Goal: Information Seeking & Learning: Check status

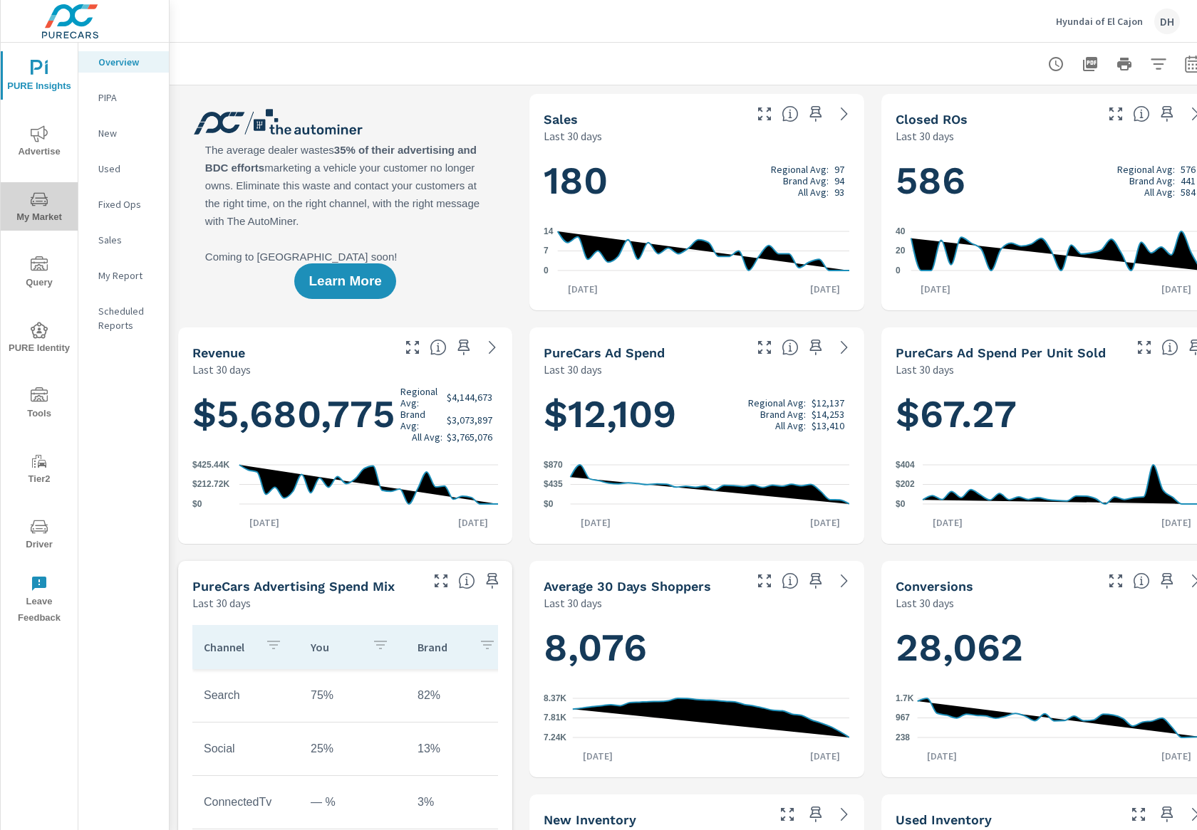
click at [43, 206] on icon "nav menu" at bounding box center [39, 199] width 17 height 17
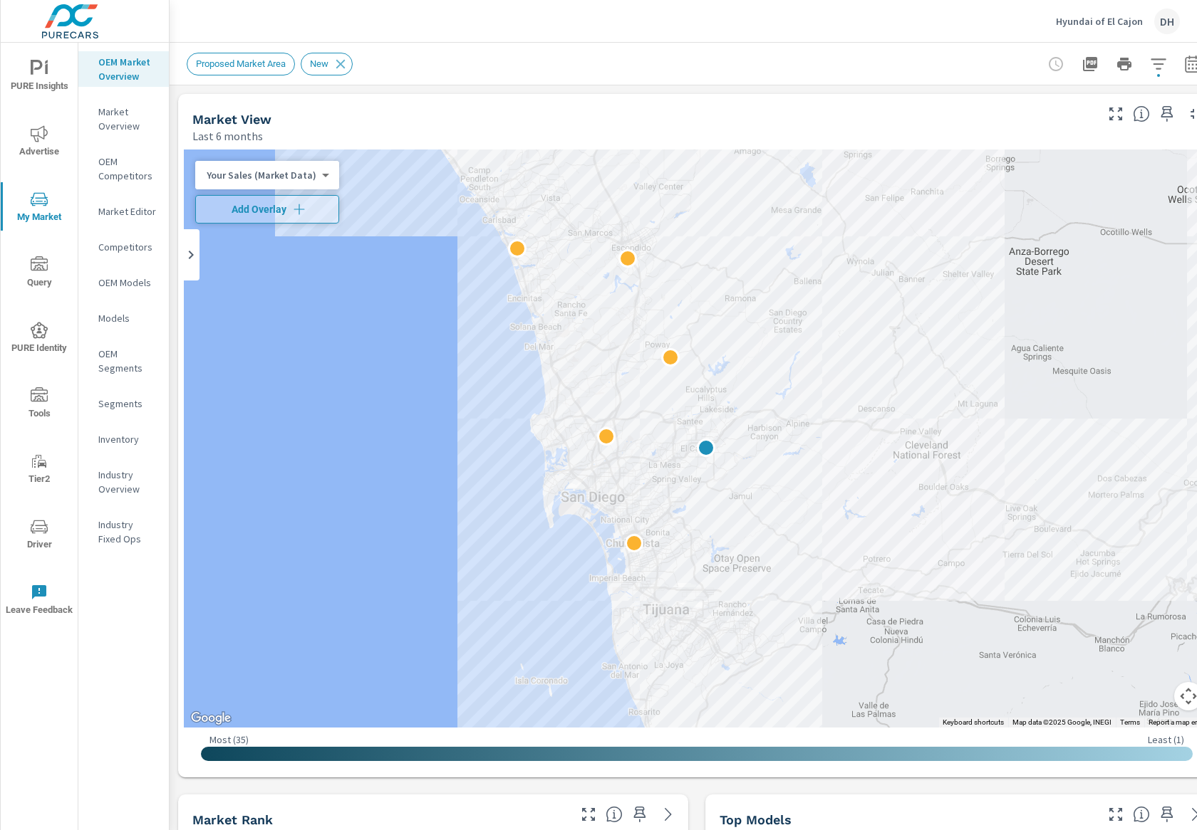
click at [524, 17] on div "Hyundai of El Cajon DH" at bounding box center [683, 21] width 993 height 42
click at [278, 180] on body "PURE Insights Advertise My Market Query PURE Identity Tools Tier2 Driver Leave …" at bounding box center [598, 415] width 1197 height 830
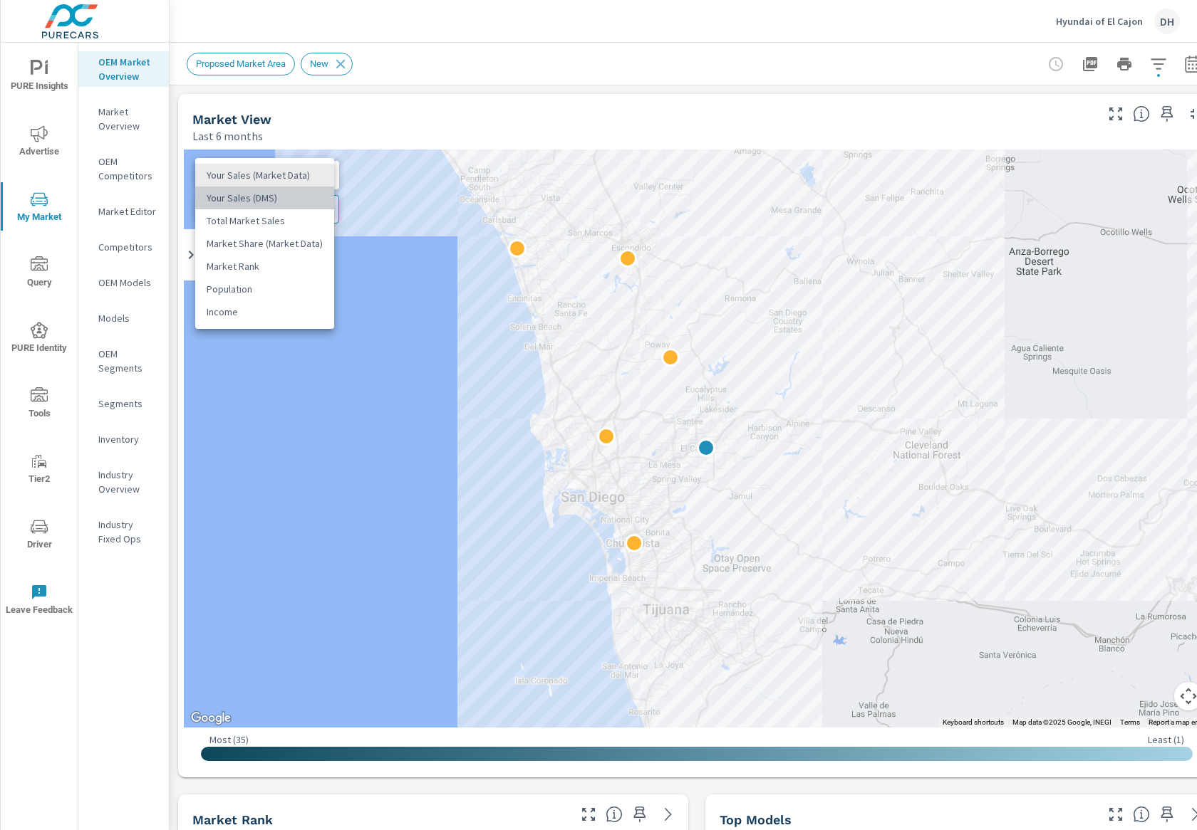
click at [313, 202] on li "Your Sales (DMS)" at bounding box center [264, 198] width 139 height 23
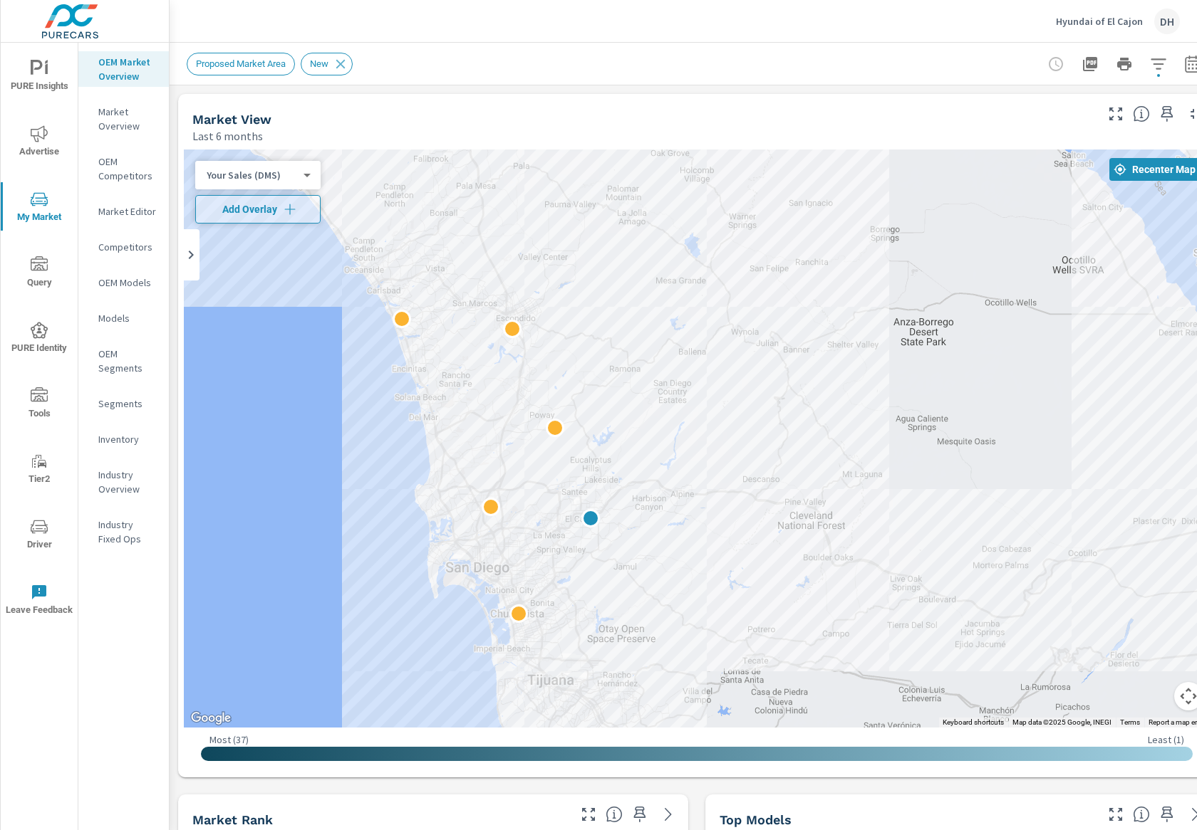
drag, startPoint x: 1011, startPoint y: 234, endPoint x: 891, endPoint y: 311, distance: 142.2
click at [891, 311] on div at bounding box center [697, 439] width 1026 height 578
click at [924, 71] on icon "button" at bounding box center [1158, 64] width 17 height 17
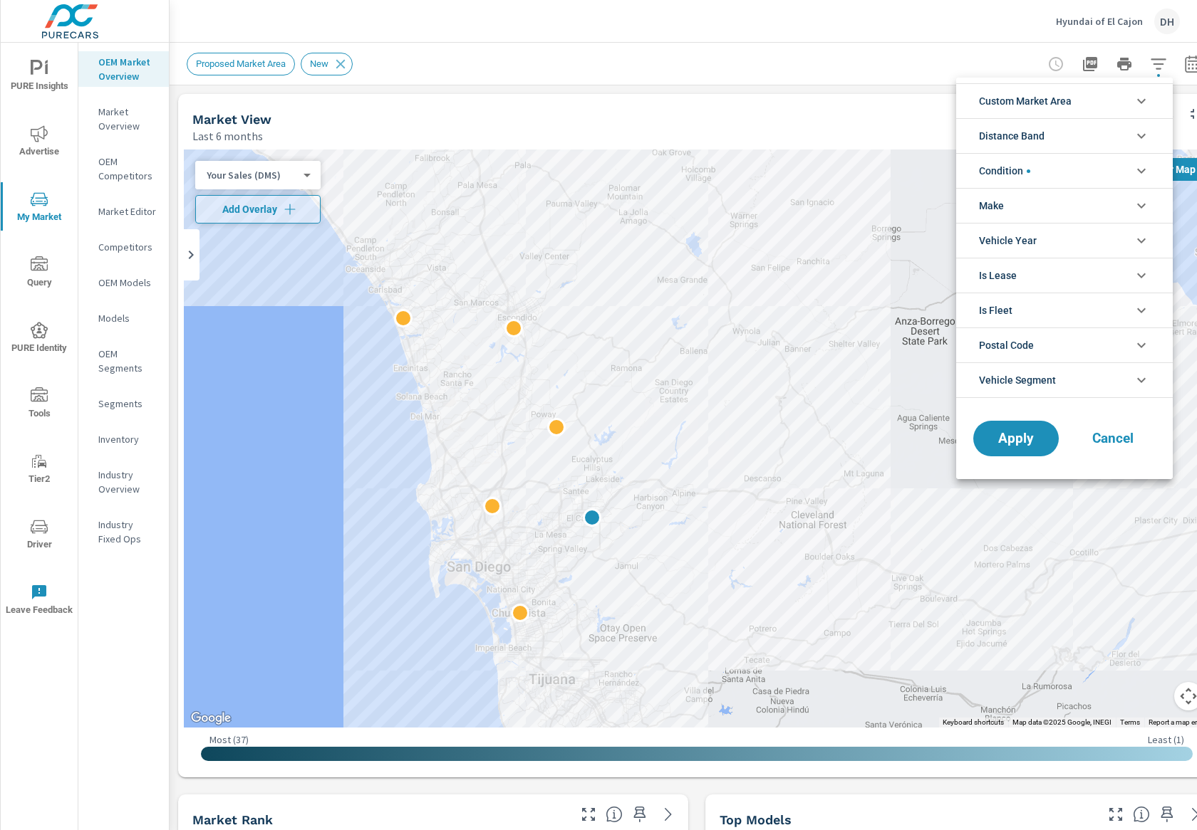
drag, startPoint x: 887, startPoint y: 51, endPoint x: 879, endPoint y: 47, distance: 8.9
click at [879, 47] on div at bounding box center [598, 415] width 1197 height 830
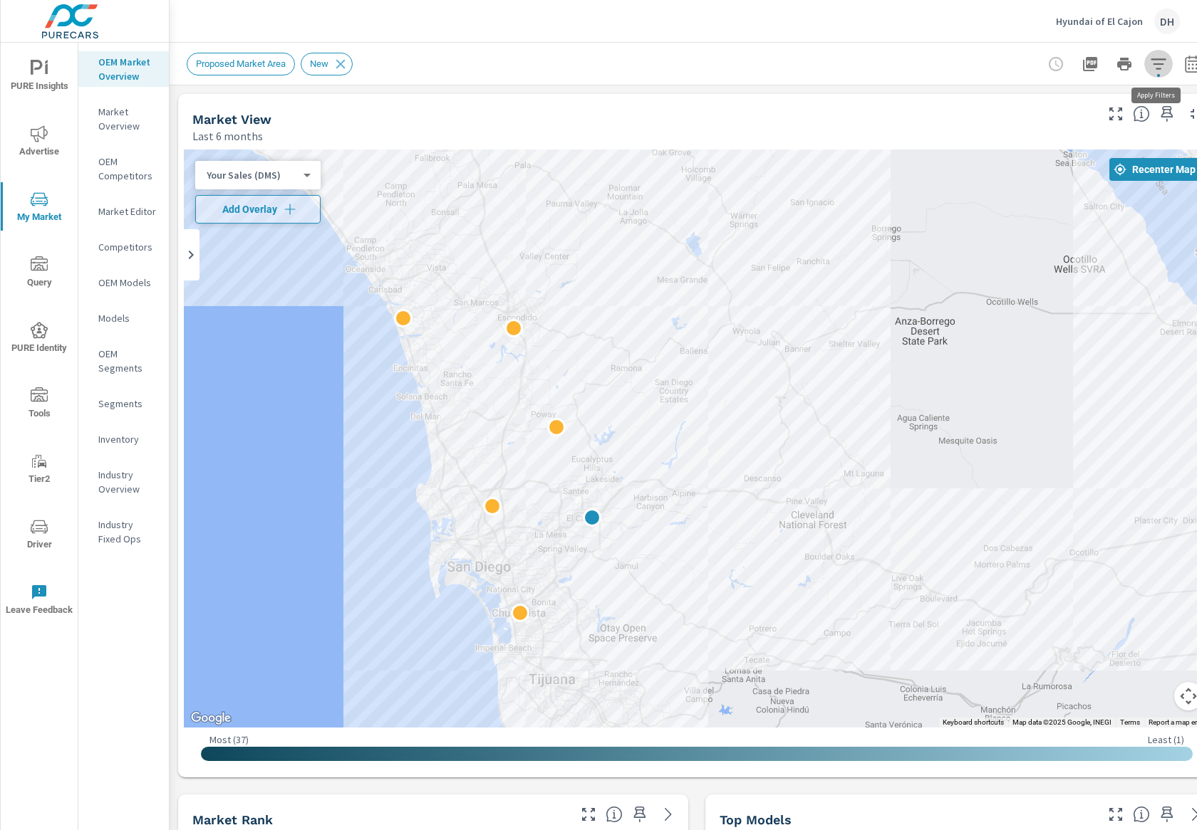
click at [924, 71] on icon "button" at bounding box center [1158, 64] width 17 height 17
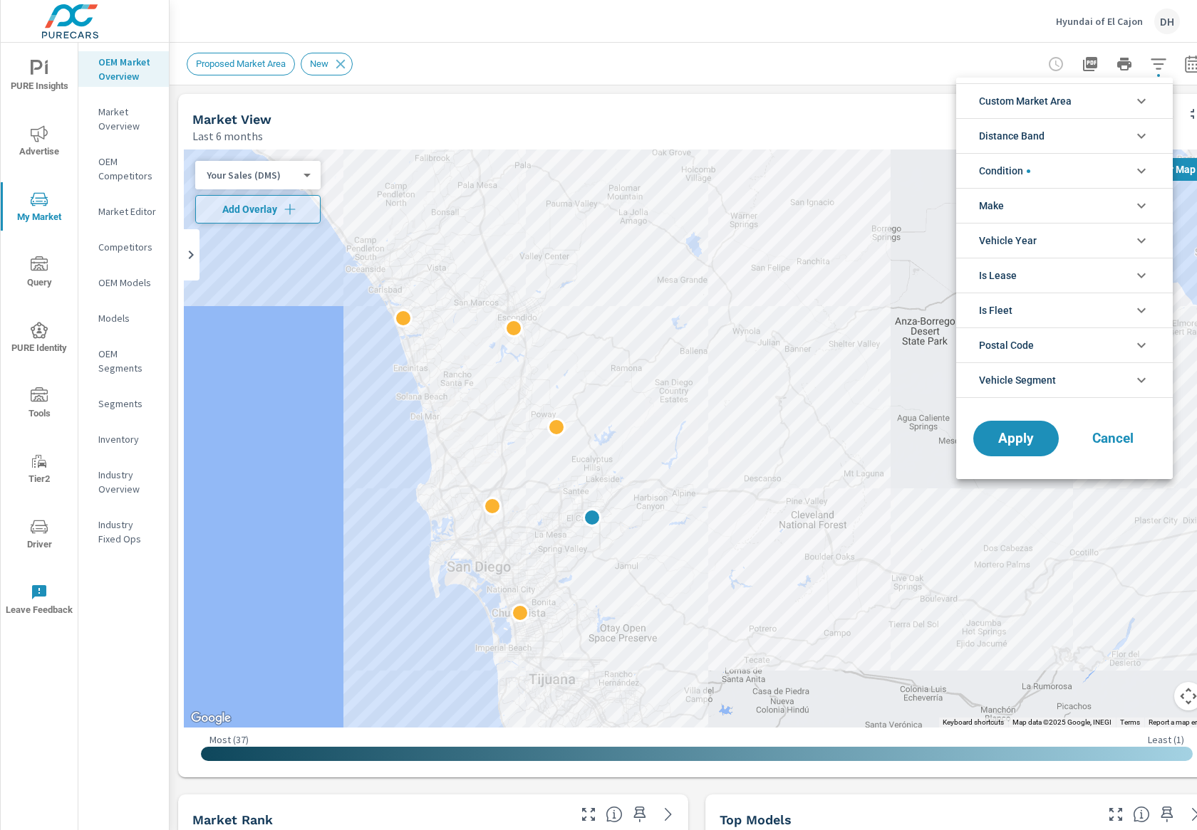
click at [924, 104] on li "Custom Market Area" at bounding box center [1064, 100] width 217 height 35
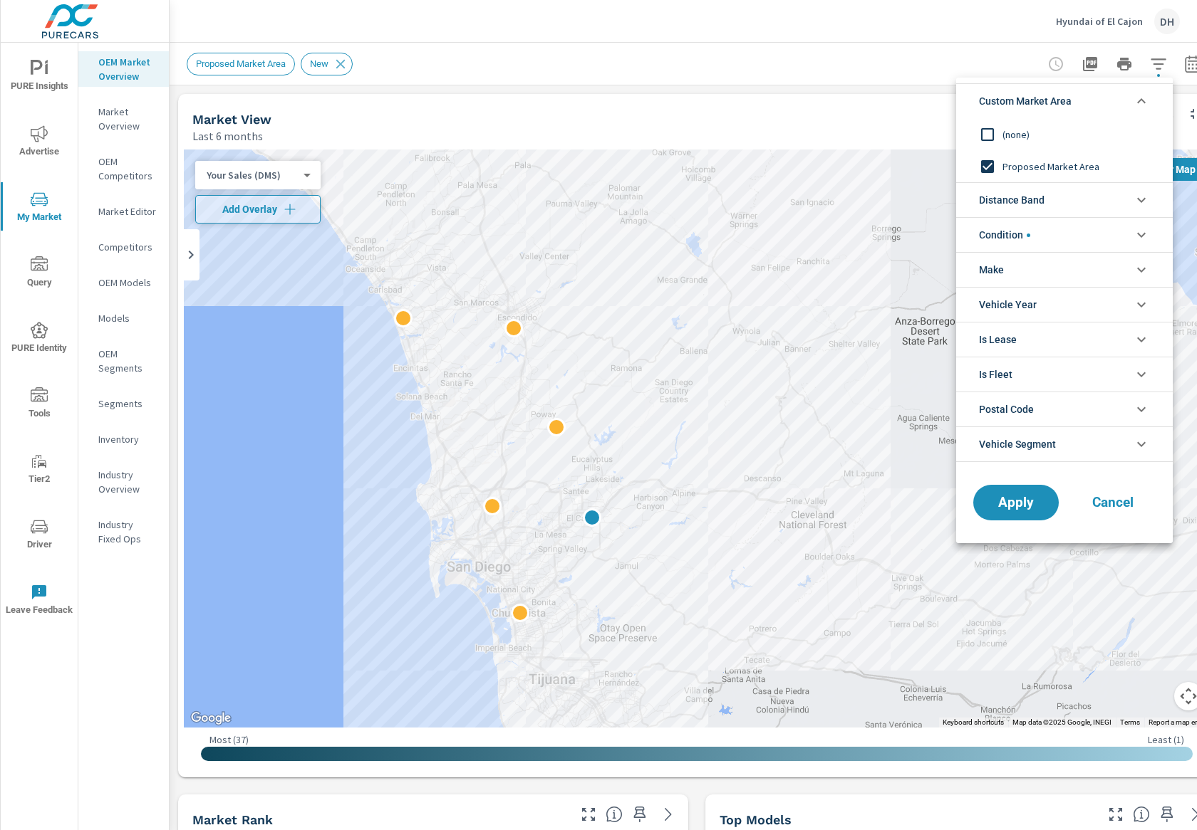
click at [824, 45] on div at bounding box center [598, 415] width 1197 height 830
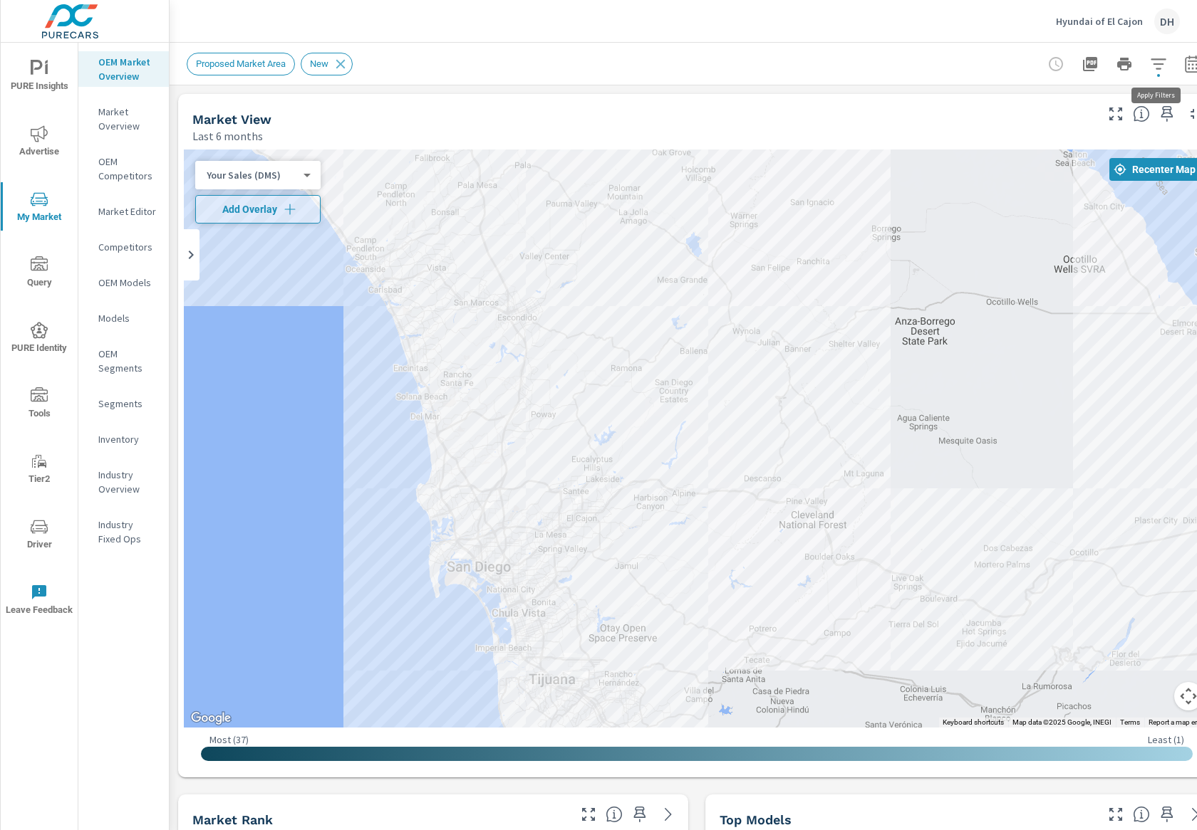
click at [924, 63] on icon "button" at bounding box center [1158, 64] width 17 height 17
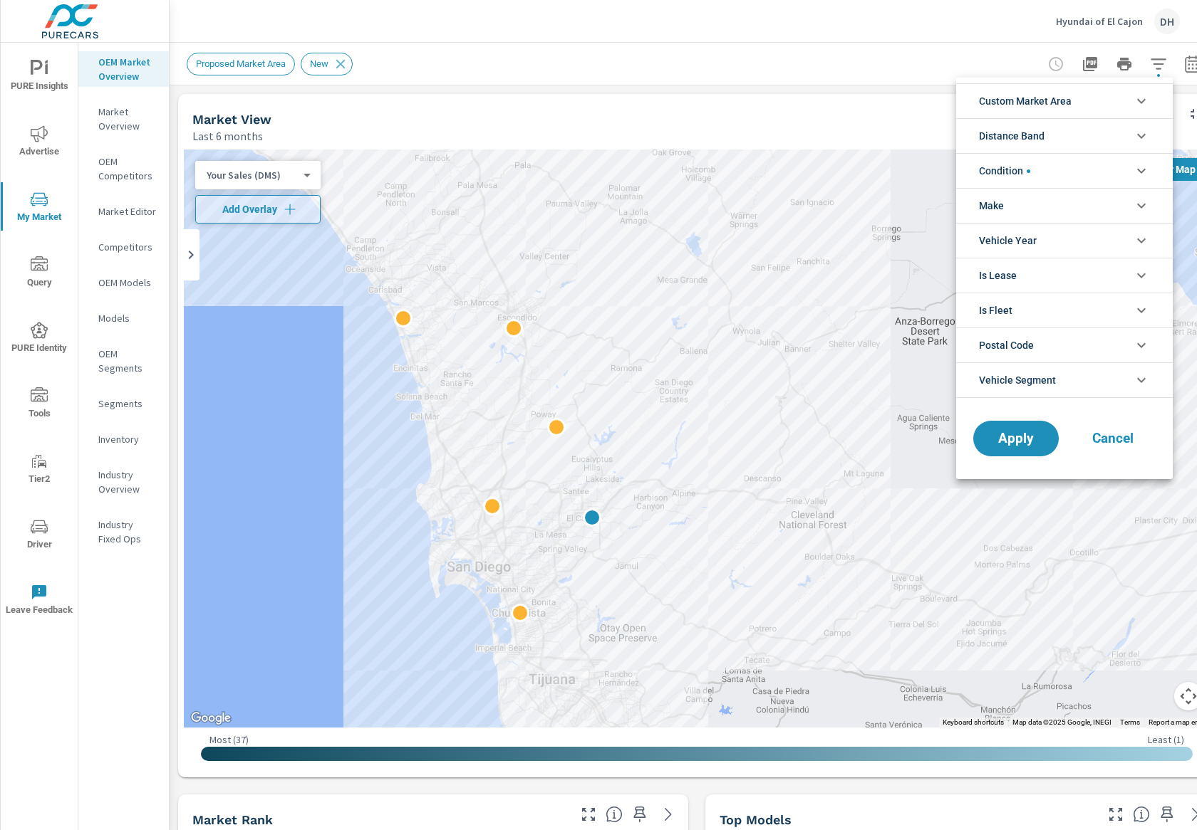
click at [919, 29] on div at bounding box center [598, 415] width 1197 height 830
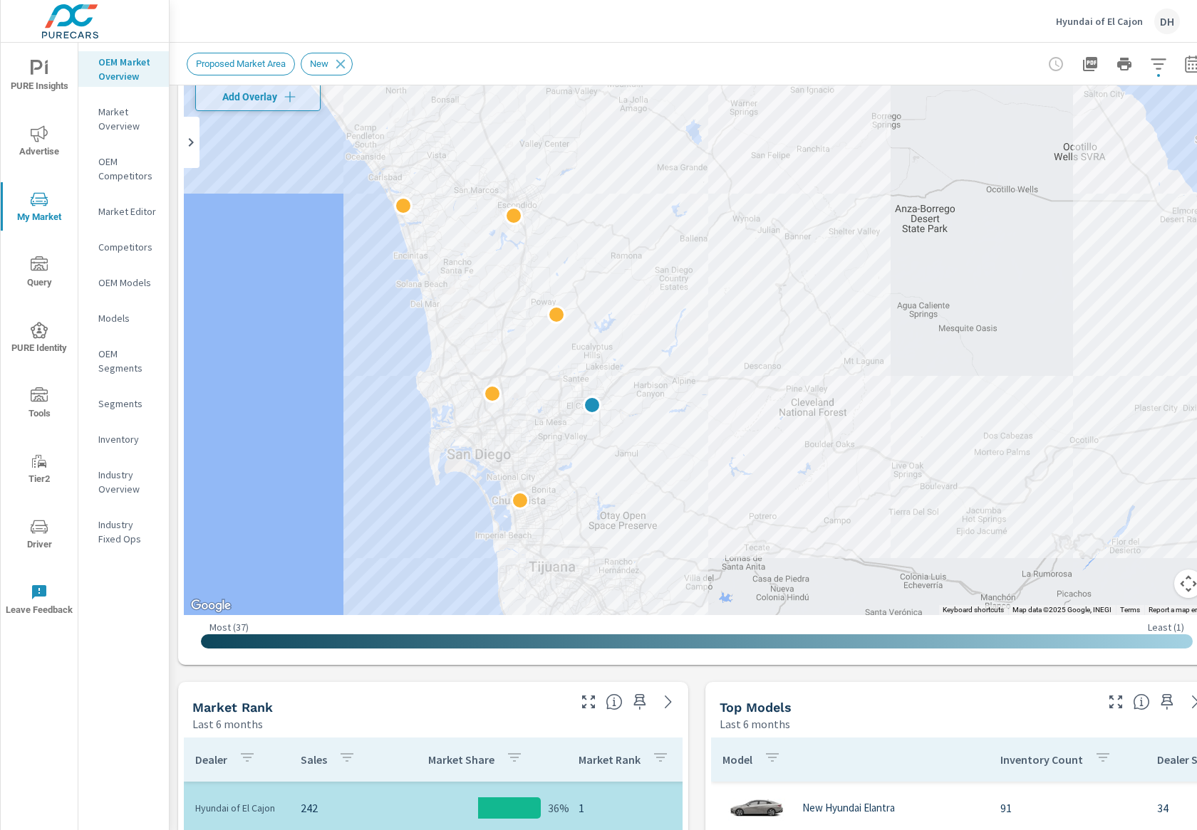
scroll to position [328, 0]
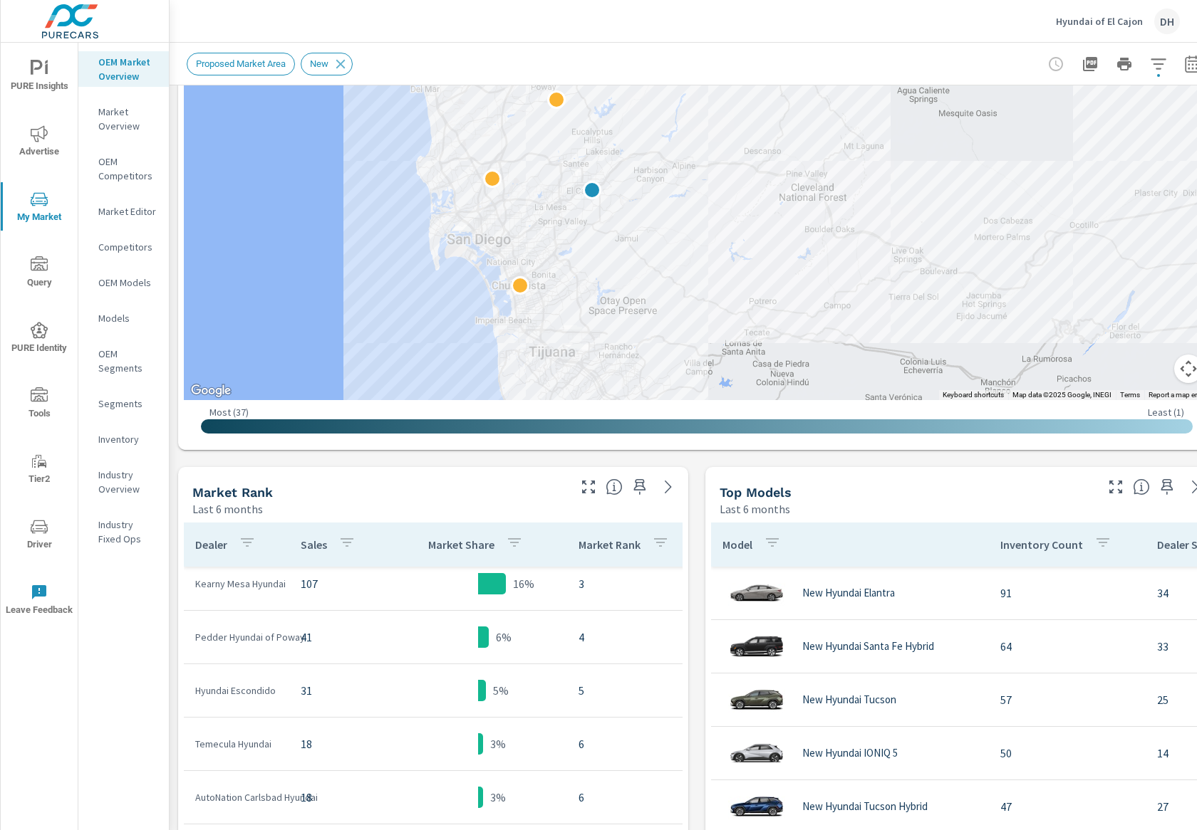
scroll to position [139, 0]
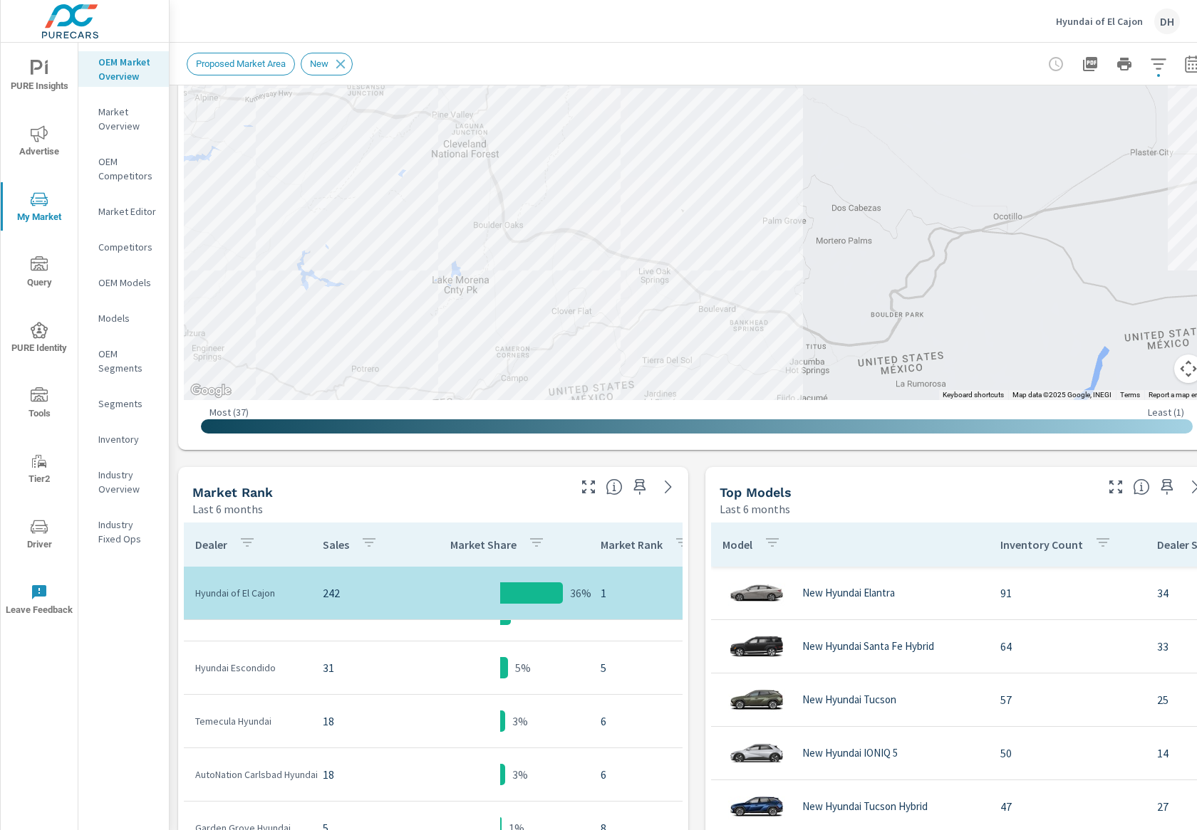
click at [924, 69] on icon "button" at bounding box center [1158, 64] width 17 height 17
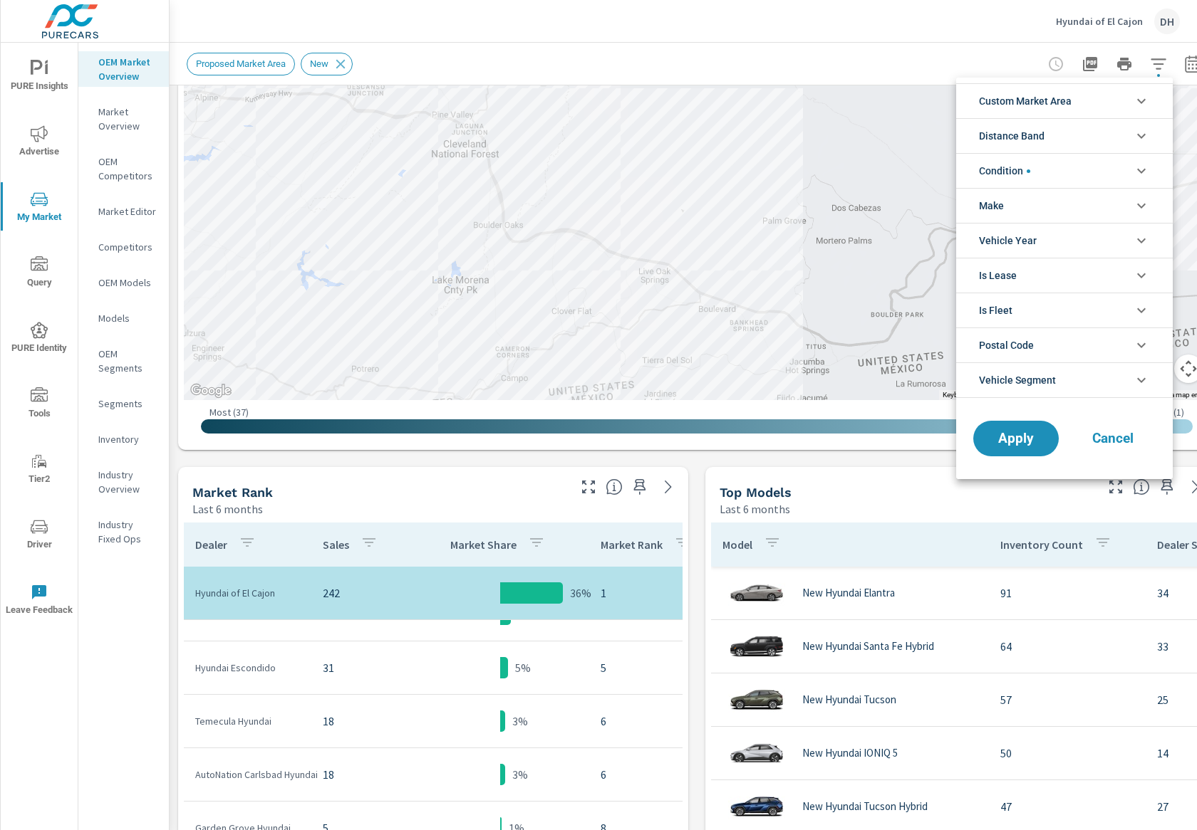
click at [924, 68] on div at bounding box center [598, 415] width 1197 height 830
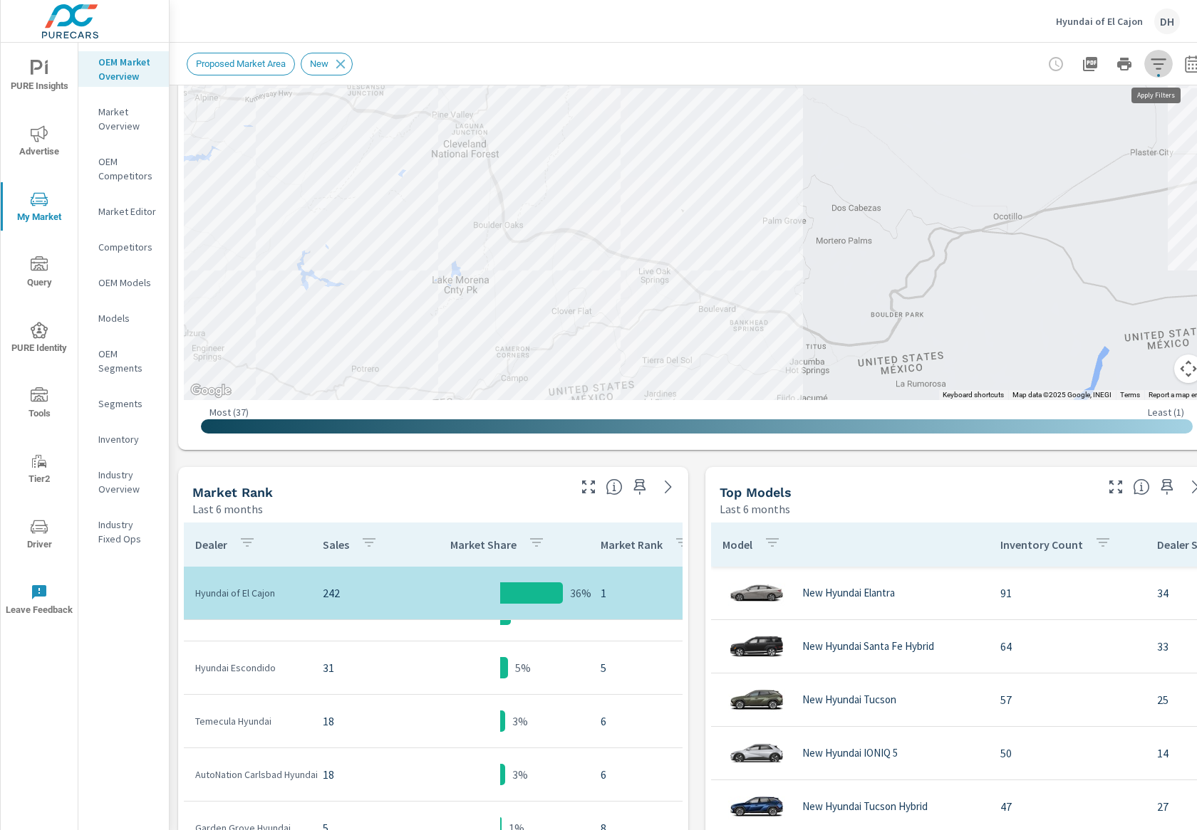
click at [924, 68] on icon "button" at bounding box center [1157, 63] width 15 height 11
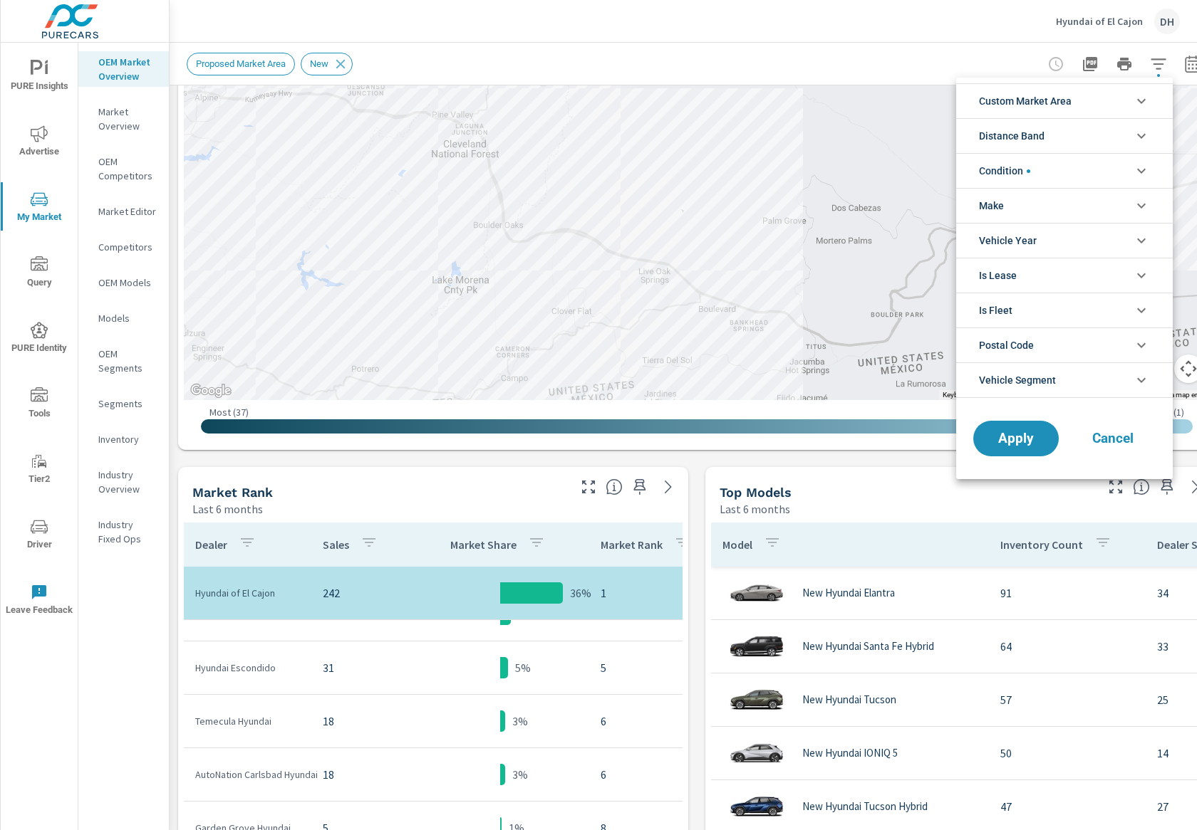
click at [924, 68] on div at bounding box center [598, 415] width 1197 height 830
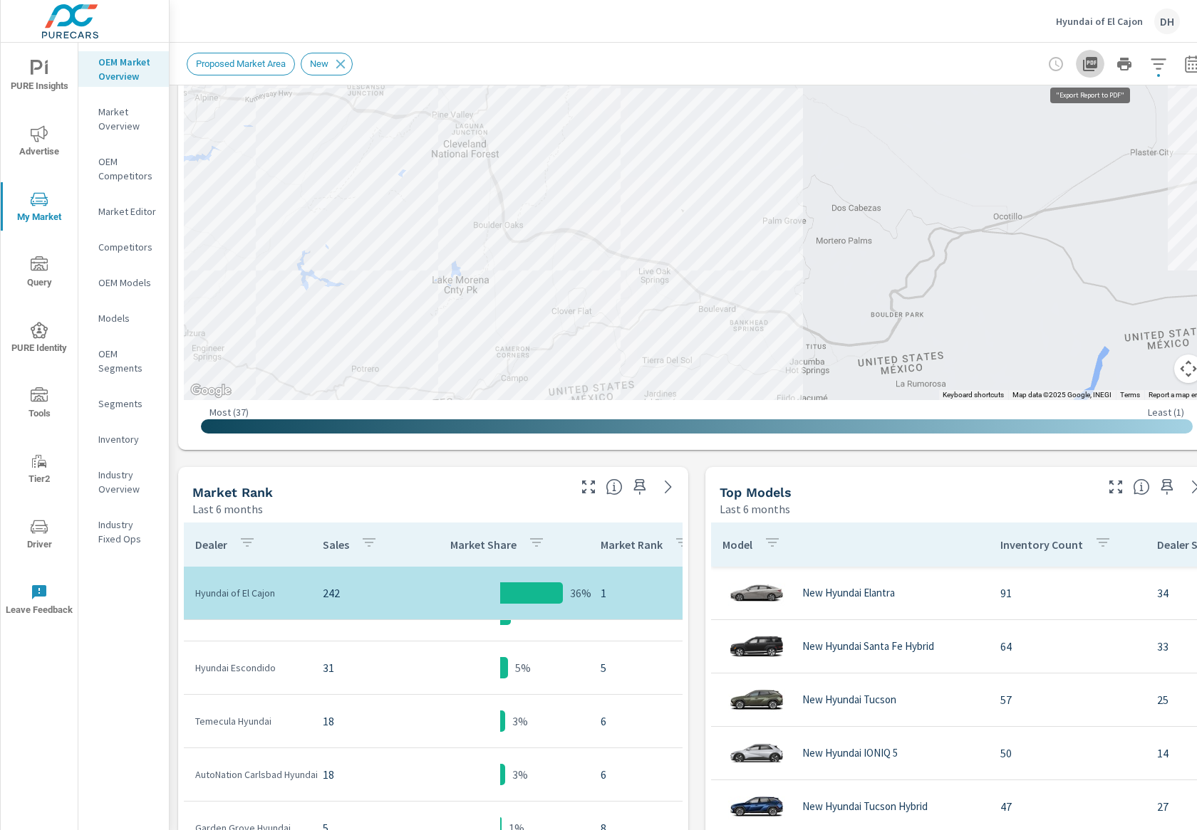
click at [924, 63] on icon "button" at bounding box center [1089, 64] width 17 height 17
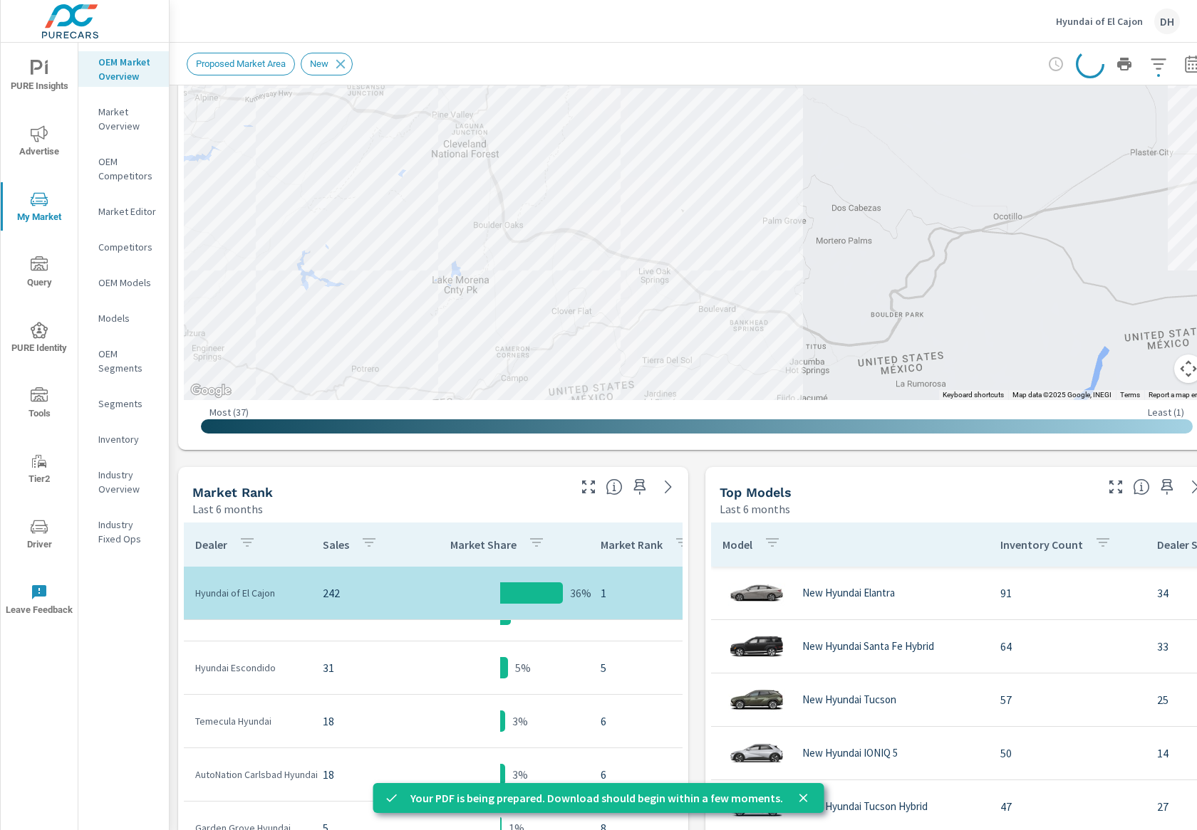
click at [924, 72] on button "button" at bounding box center [1158, 64] width 28 height 28
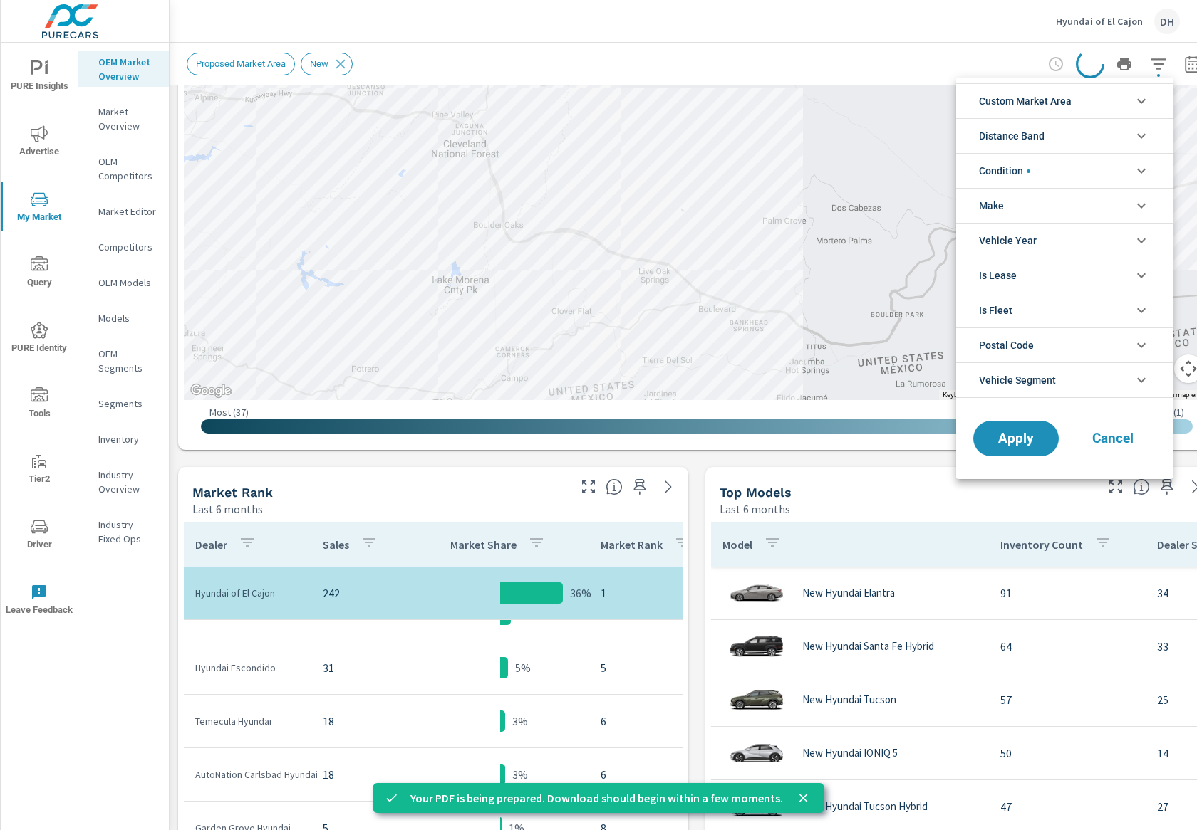
drag, startPoint x: 931, startPoint y: 53, endPoint x: 342, endPoint y: 48, distance: 589.0
click at [924, 53] on div at bounding box center [598, 415] width 1197 height 830
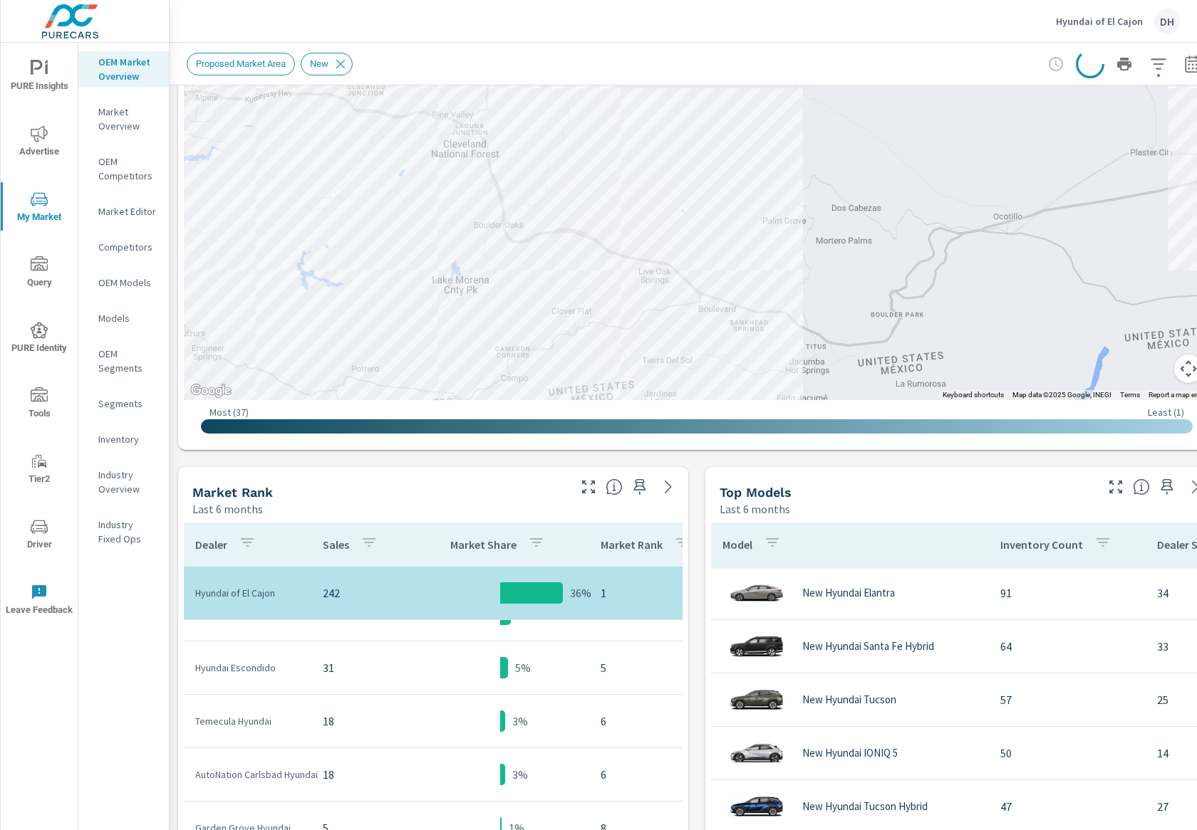
click at [110, 125] on p "Market Overview" at bounding box center [127, 119] width 59 height 28
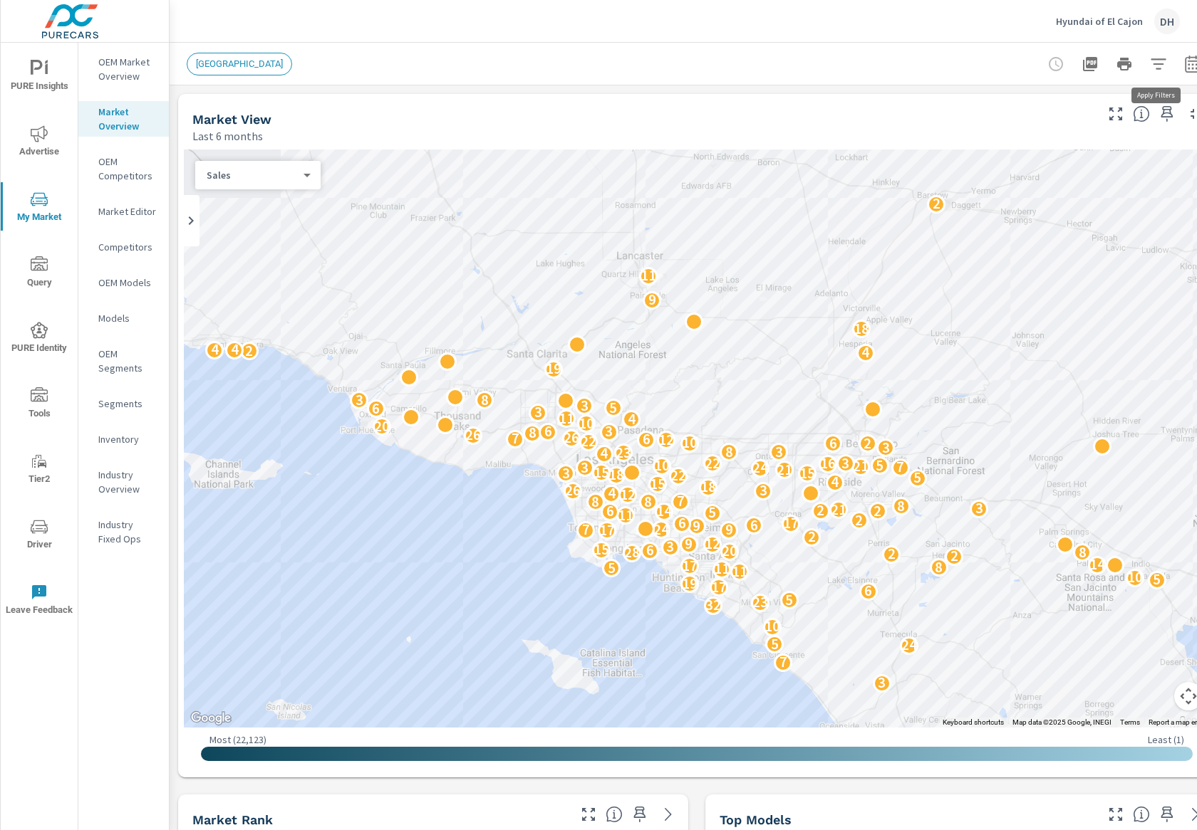
click at [924, 66] on icon "button" at bounding box center [1158, 64] width 17 height 17
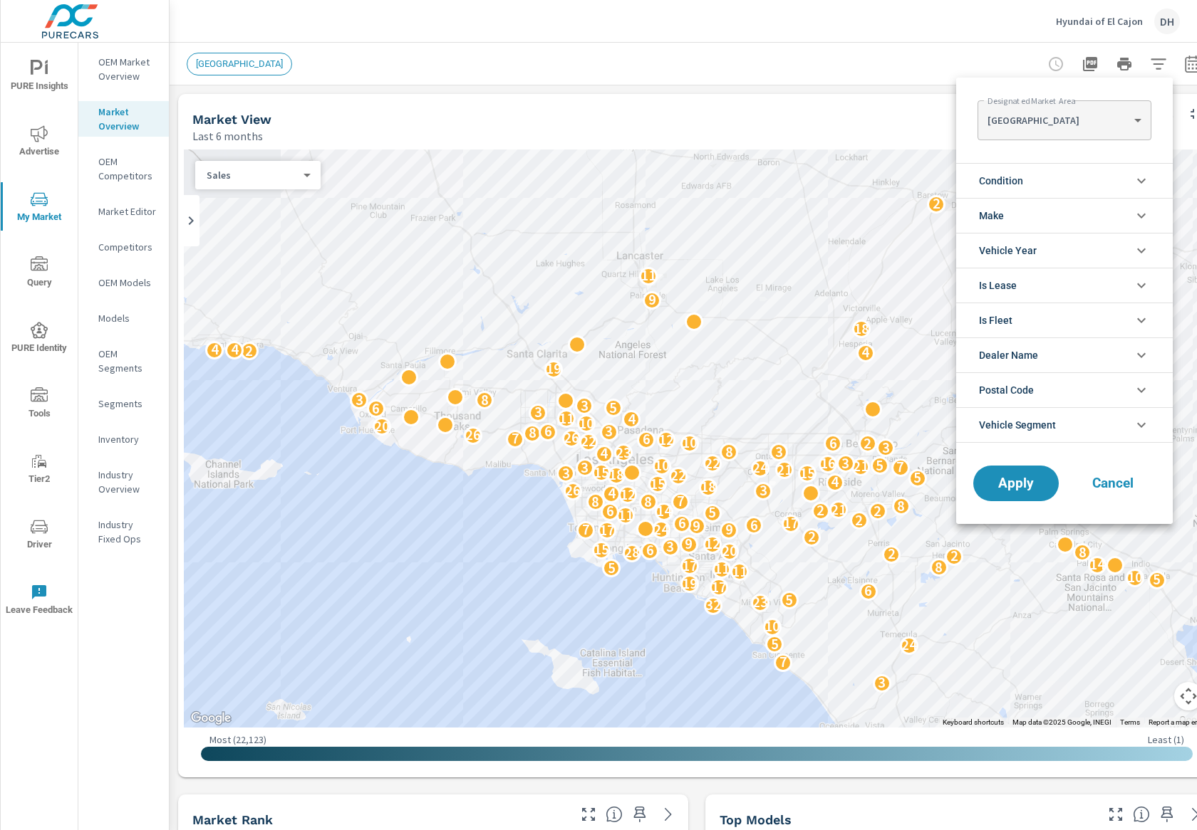
click at [253, 167] on div at bounding box center [598, 415] width 1197 height 830
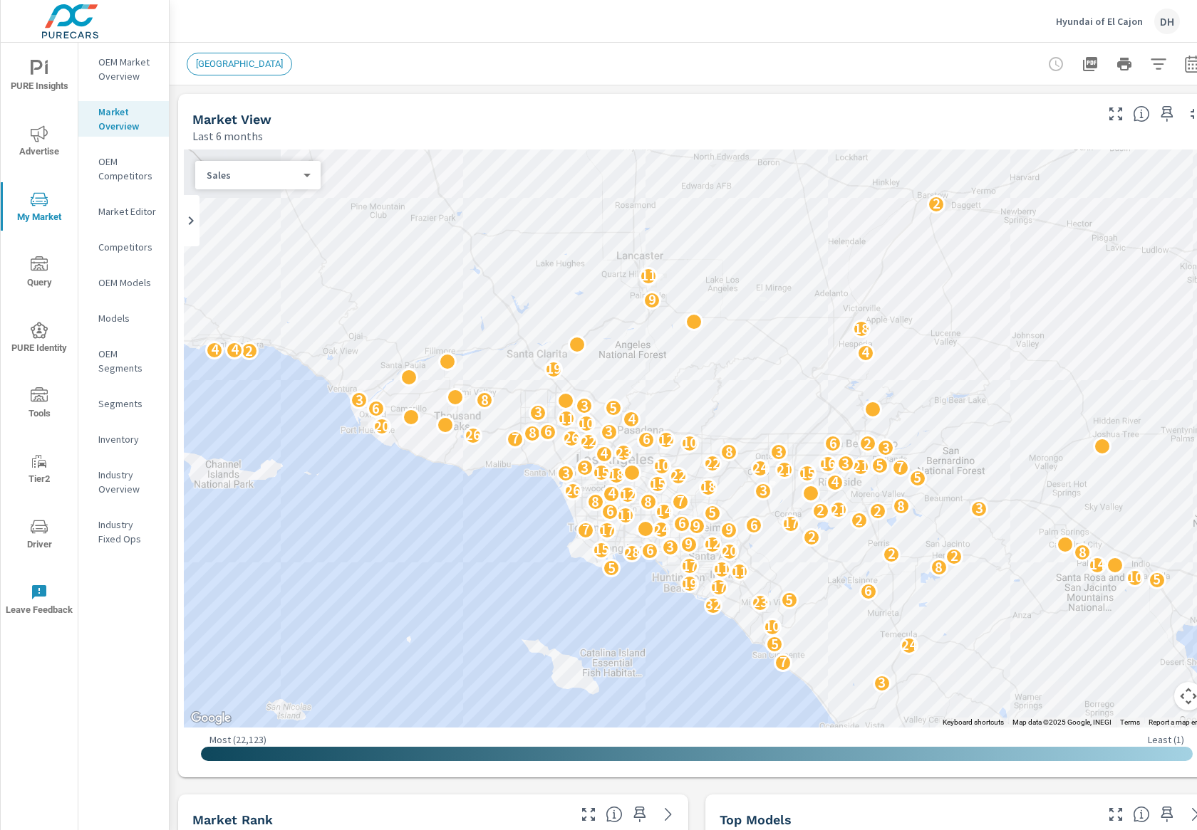
click at [303, 183] on div "Sales 0 ​" at bounding box center [257, 175] width 125 height 28
click at [306, 172] on body "PURE Insights Advertise My Market Query PURE Identity Tools Tier2 Driver Leave …" at bounding box center [598, 415] width 1197 height 830
click at [130, 69] on div at bounding box center [598, 415] width 1197 height 830
click at [110, 84] on div "OEM Market Overview" at bounding box center [123, 69] width 90 height 36
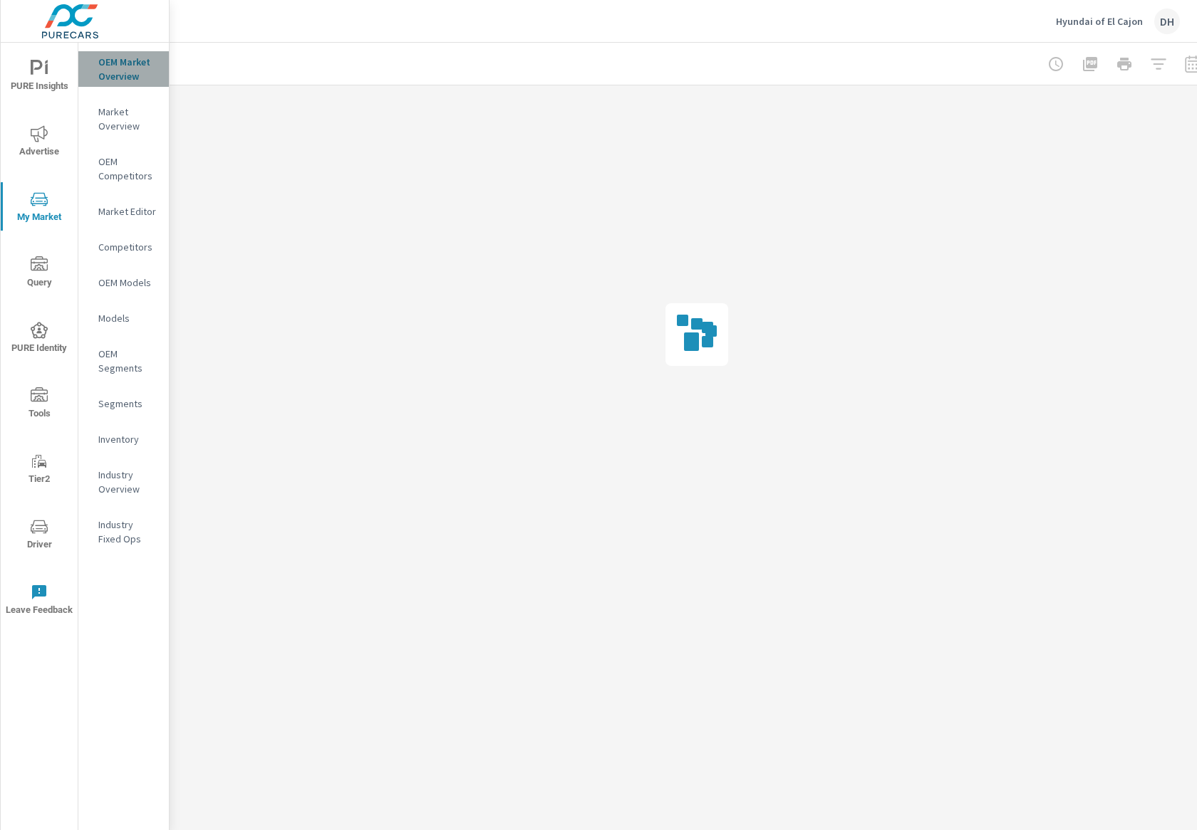
click at [123, 83] on div "OEM Market Overview" at bounding box center [123, 69] width 90 height 36
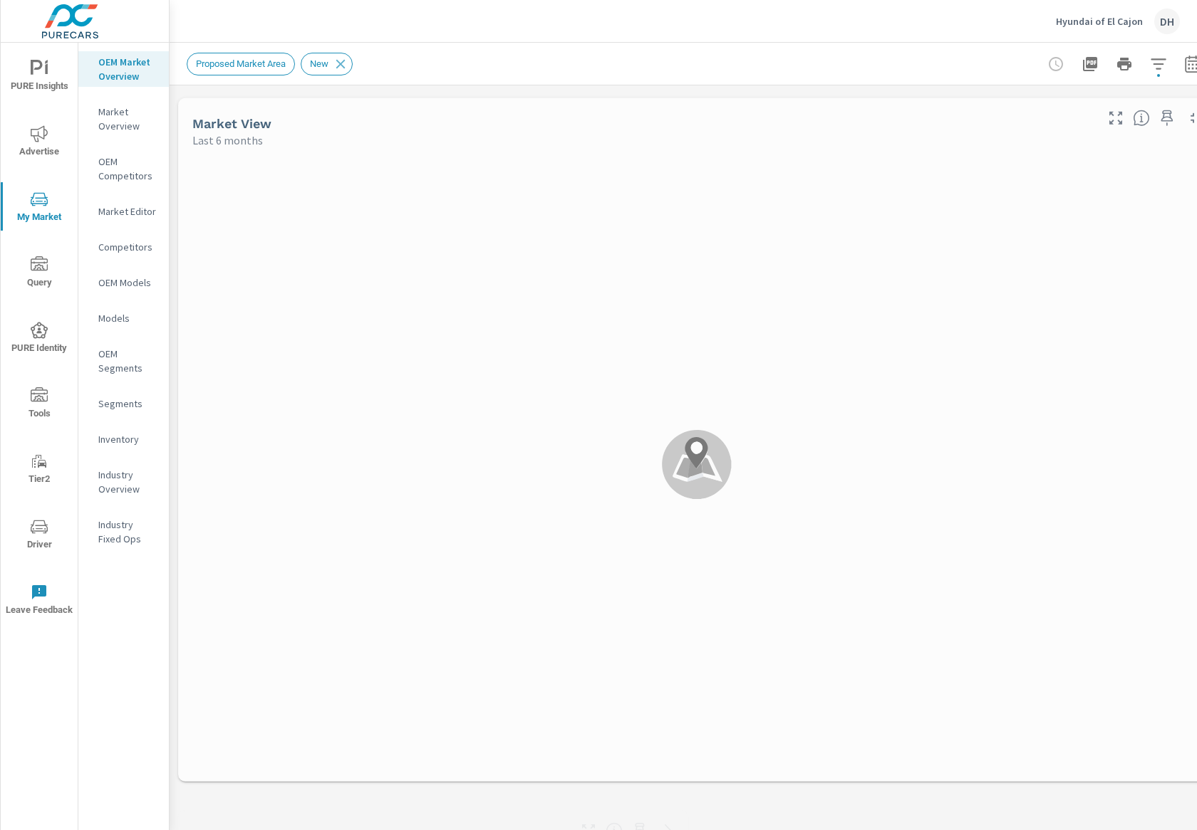
scroll to position [107, 0]
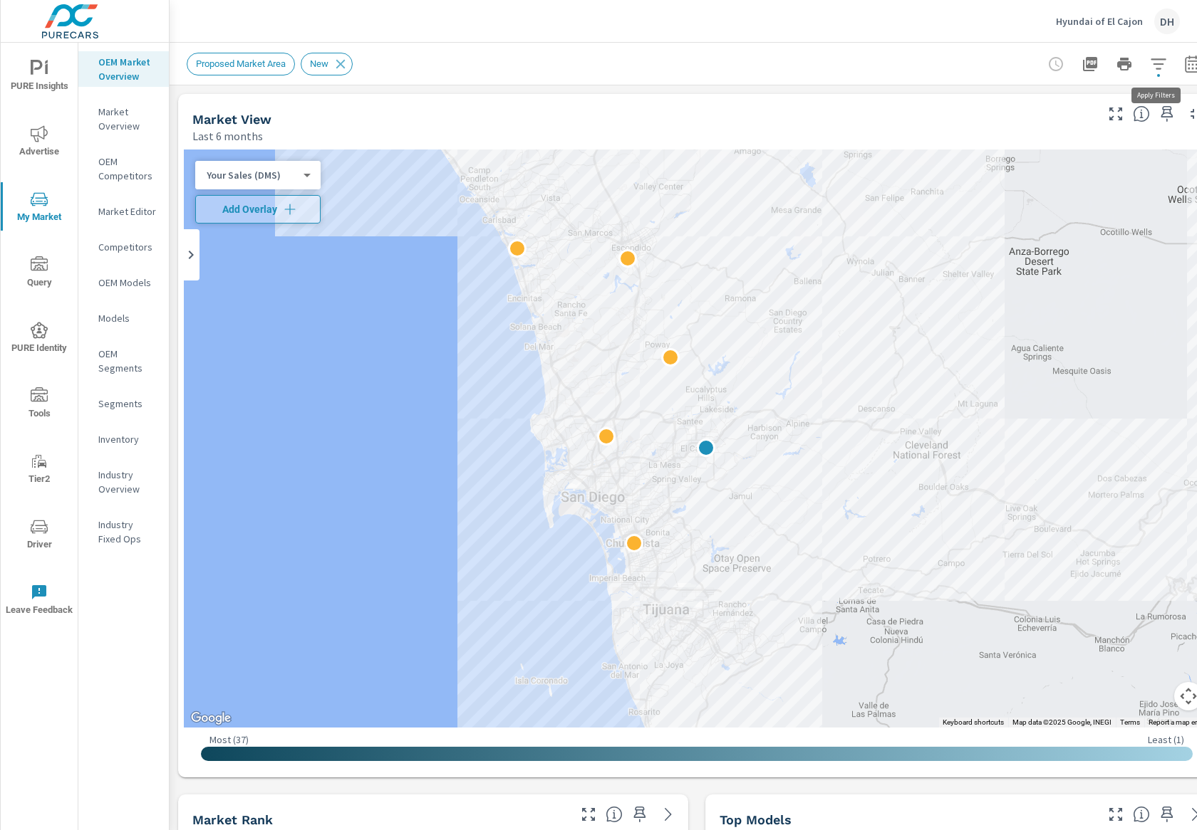
click at [924, 70] on icon "button" at bounding box center [1158, 64] width 17 height 17
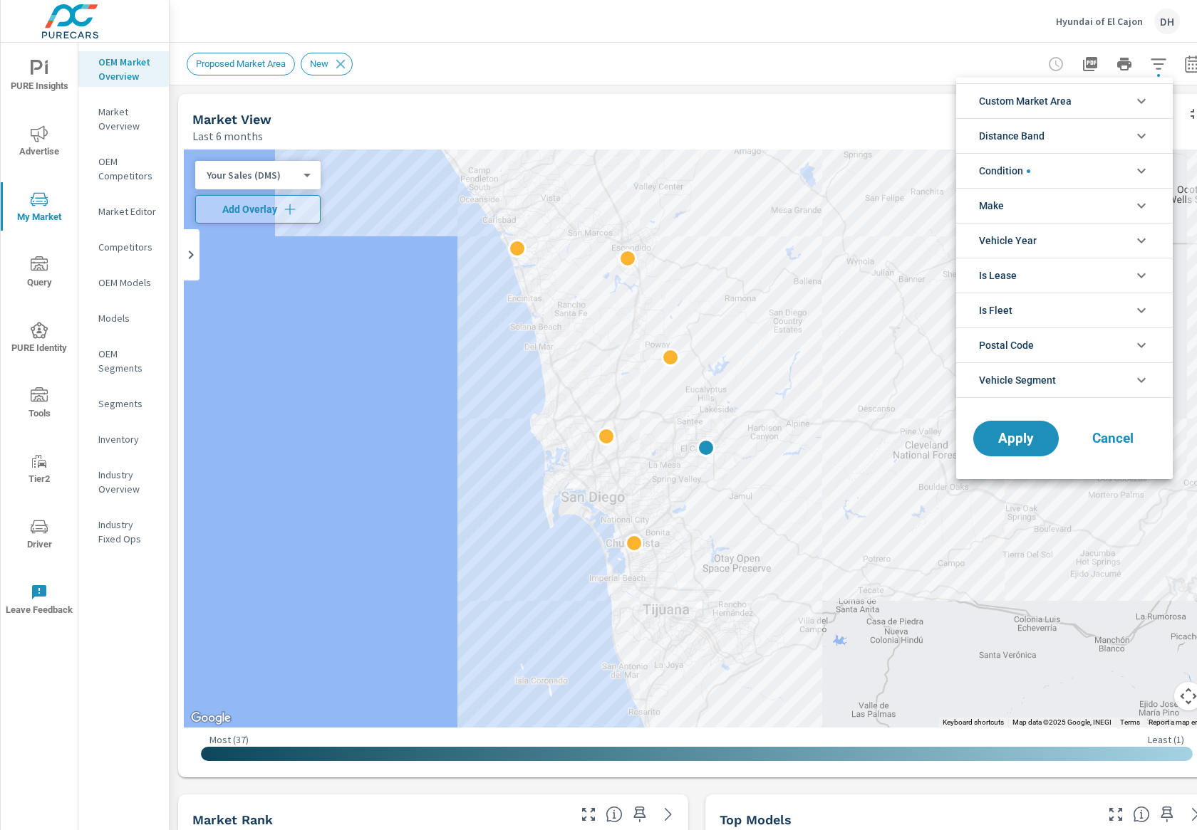
click at [302, 128] on div at bounding box center [598, 415] width 1197 height 830
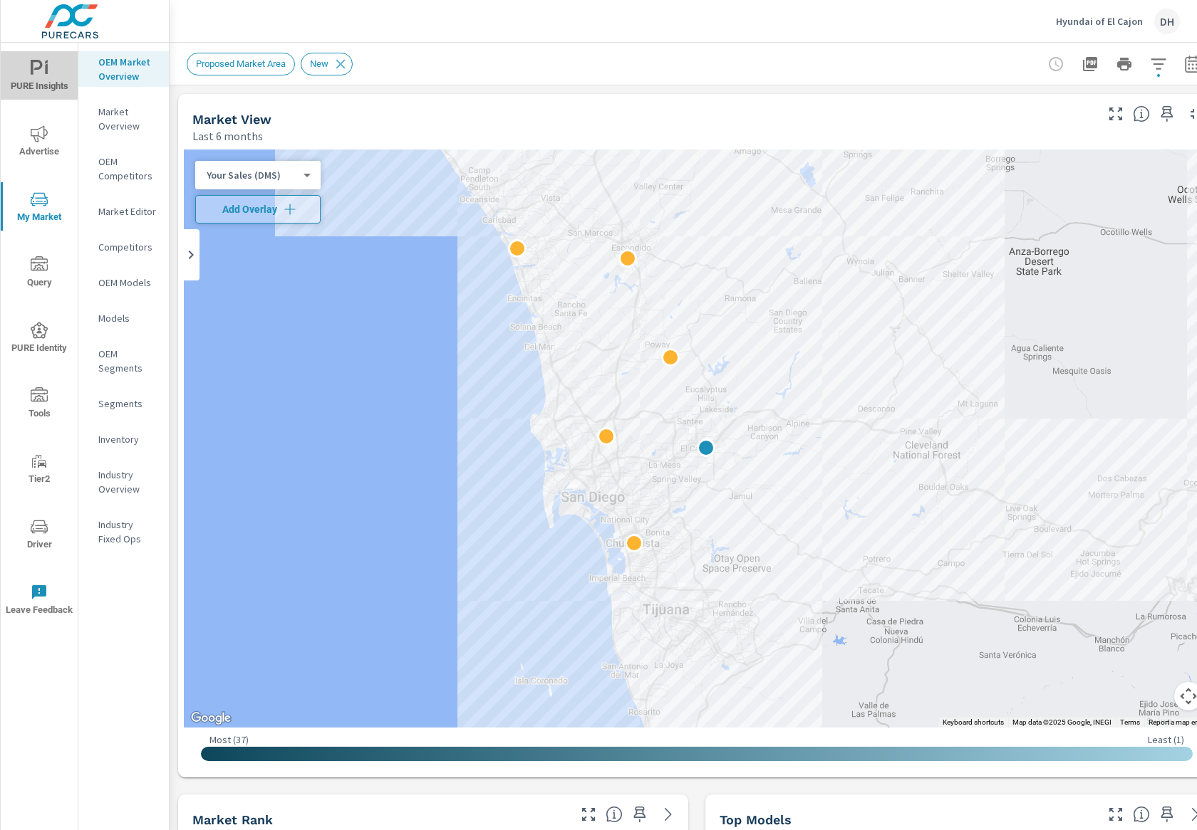
click at [42, 68] on icon "nav menu" at bounding box center [39, 68] width 17 height 17
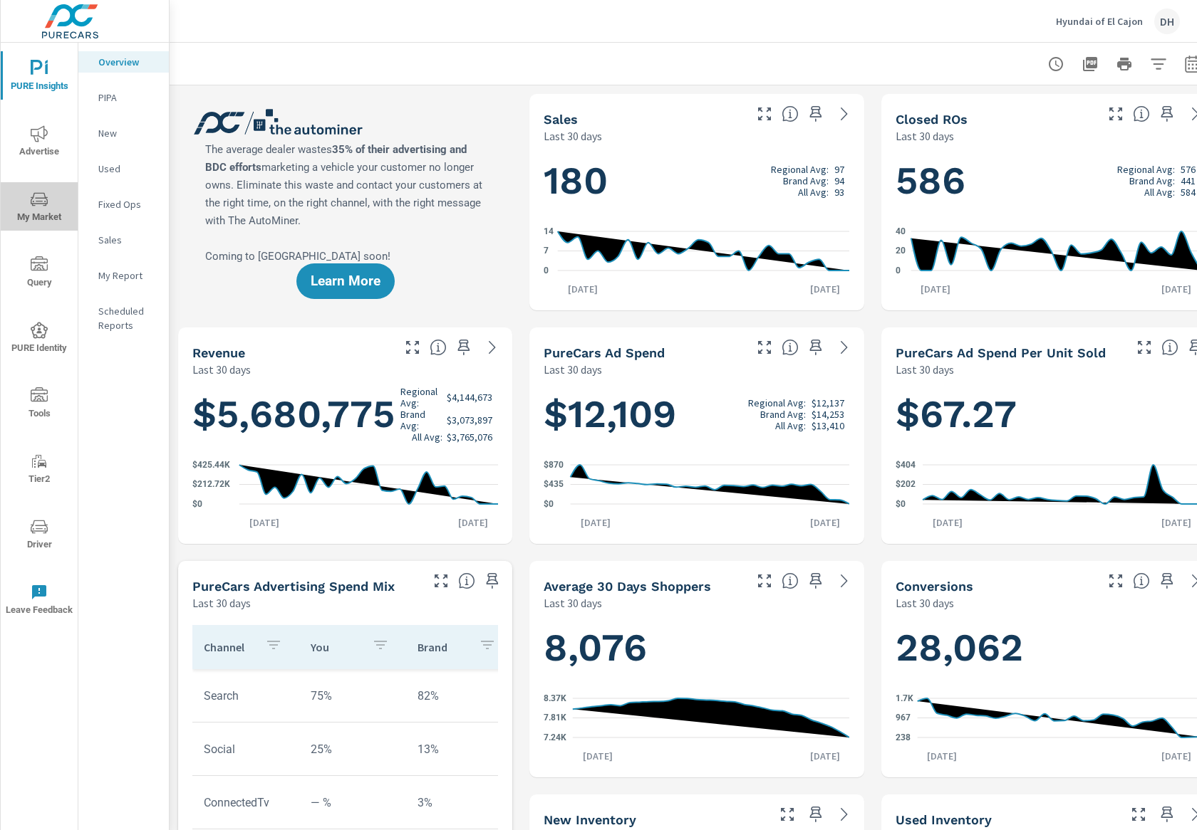
click at [49, 204] on span "My Market" at bounding box center [39, 208] width 68 height 35
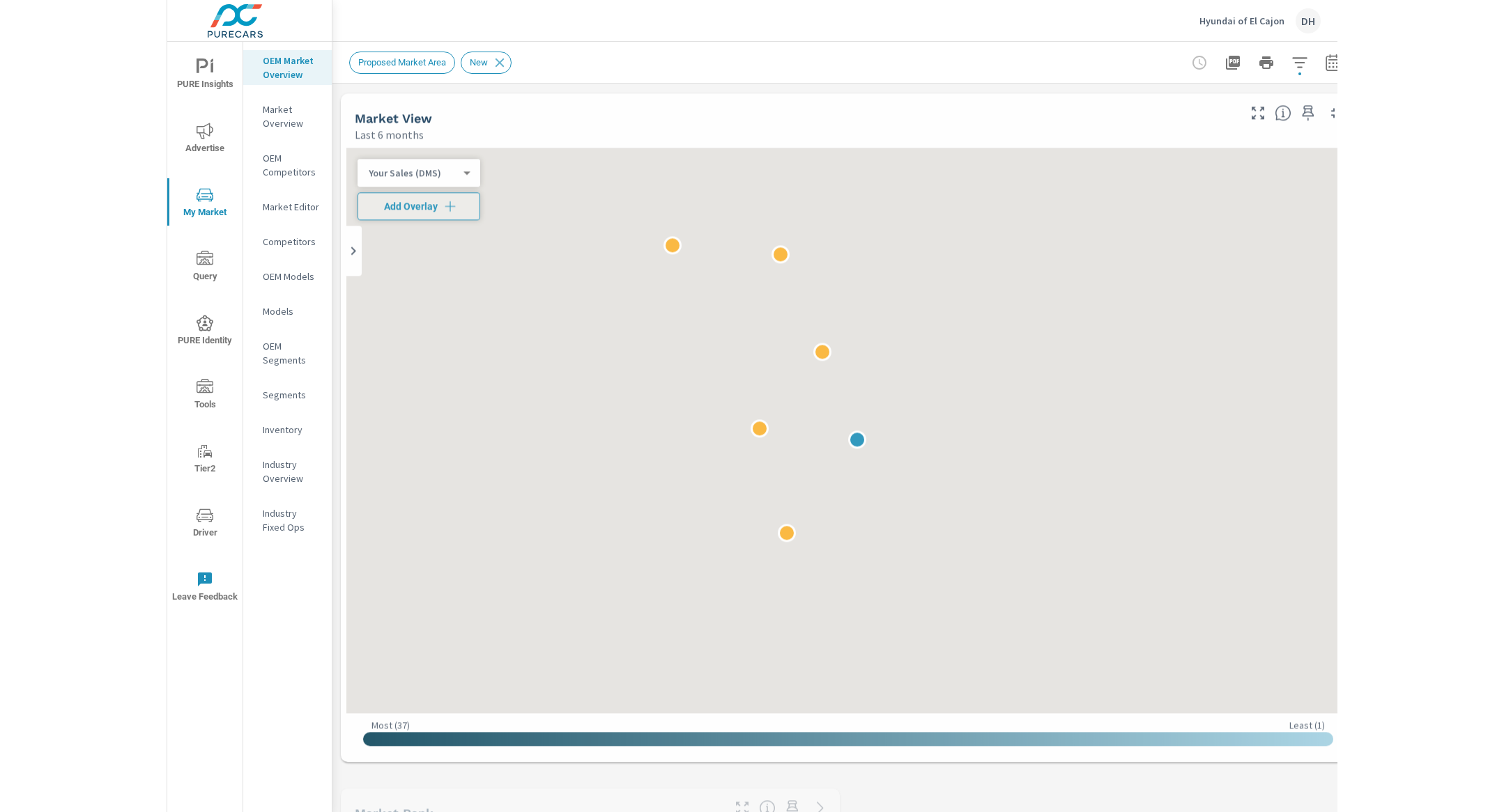
scroll to position [105, 0]
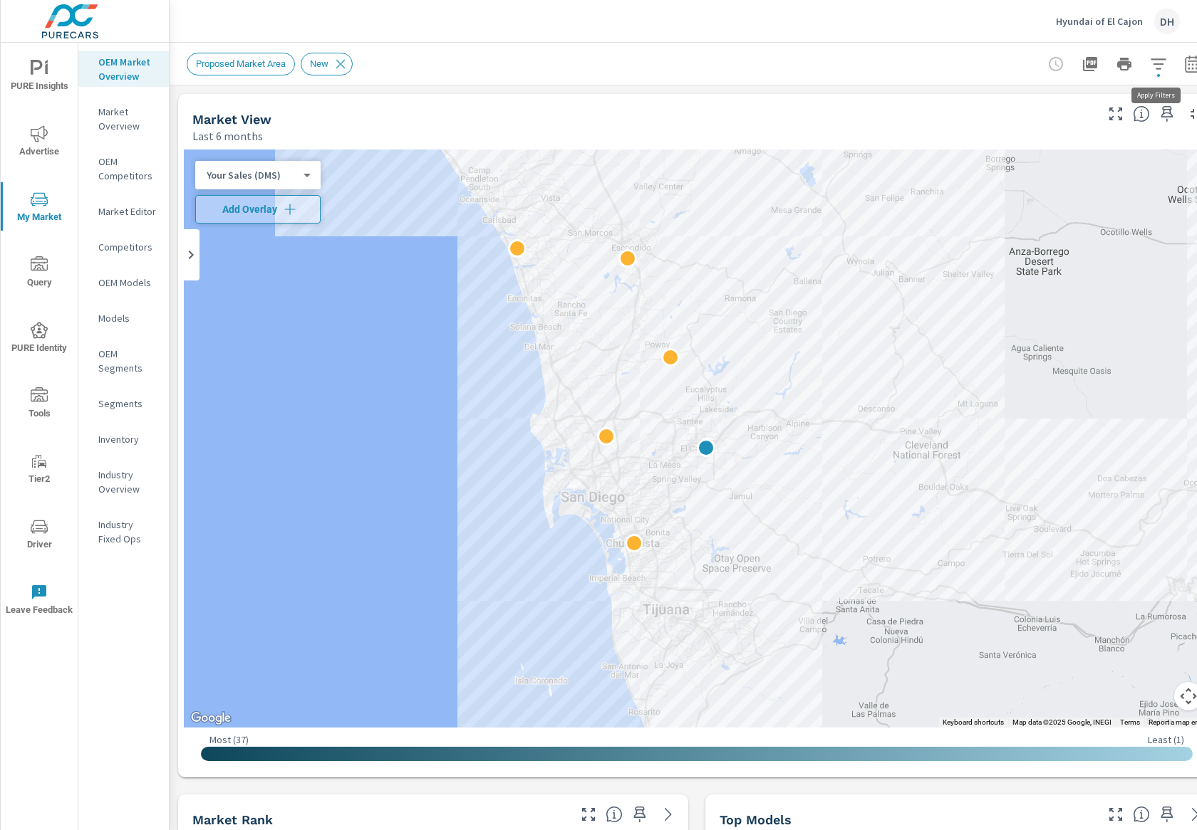
click at [924, 69] on icon "button" at bounding box center [1158, 64] width 17 height 17
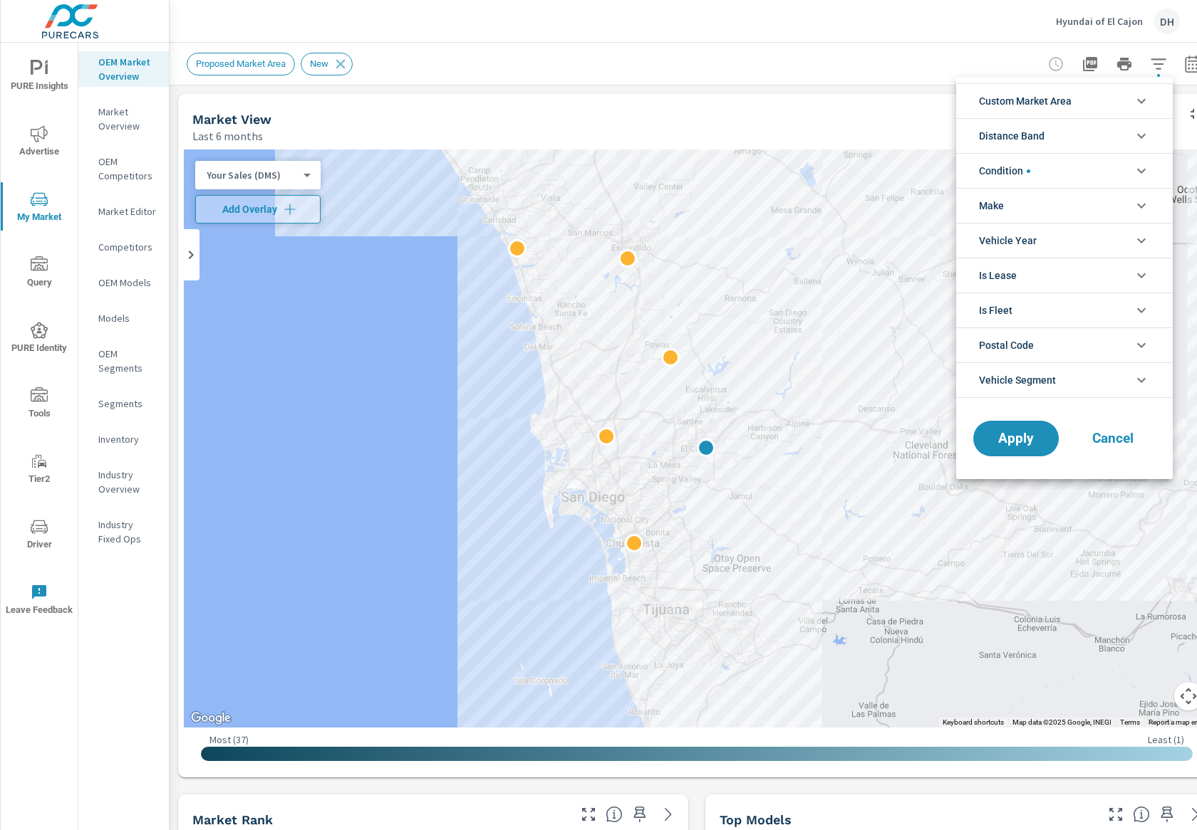
click at [924, 45] on div at bounding box center [598, 415] width 1197 height 830
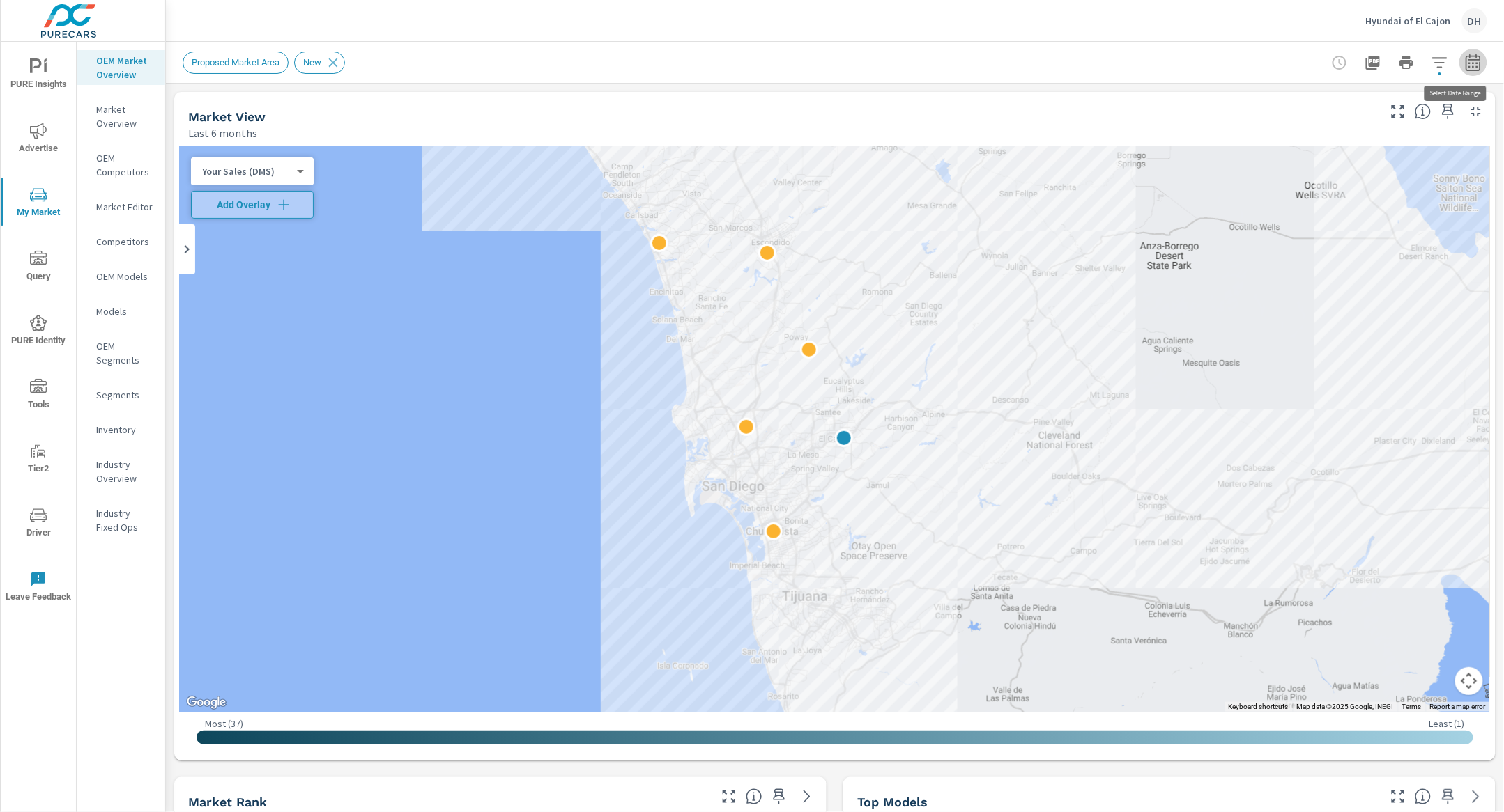
click at [904, 65] on icon "button" at bounding box center [1473, 63] width 17 height 17
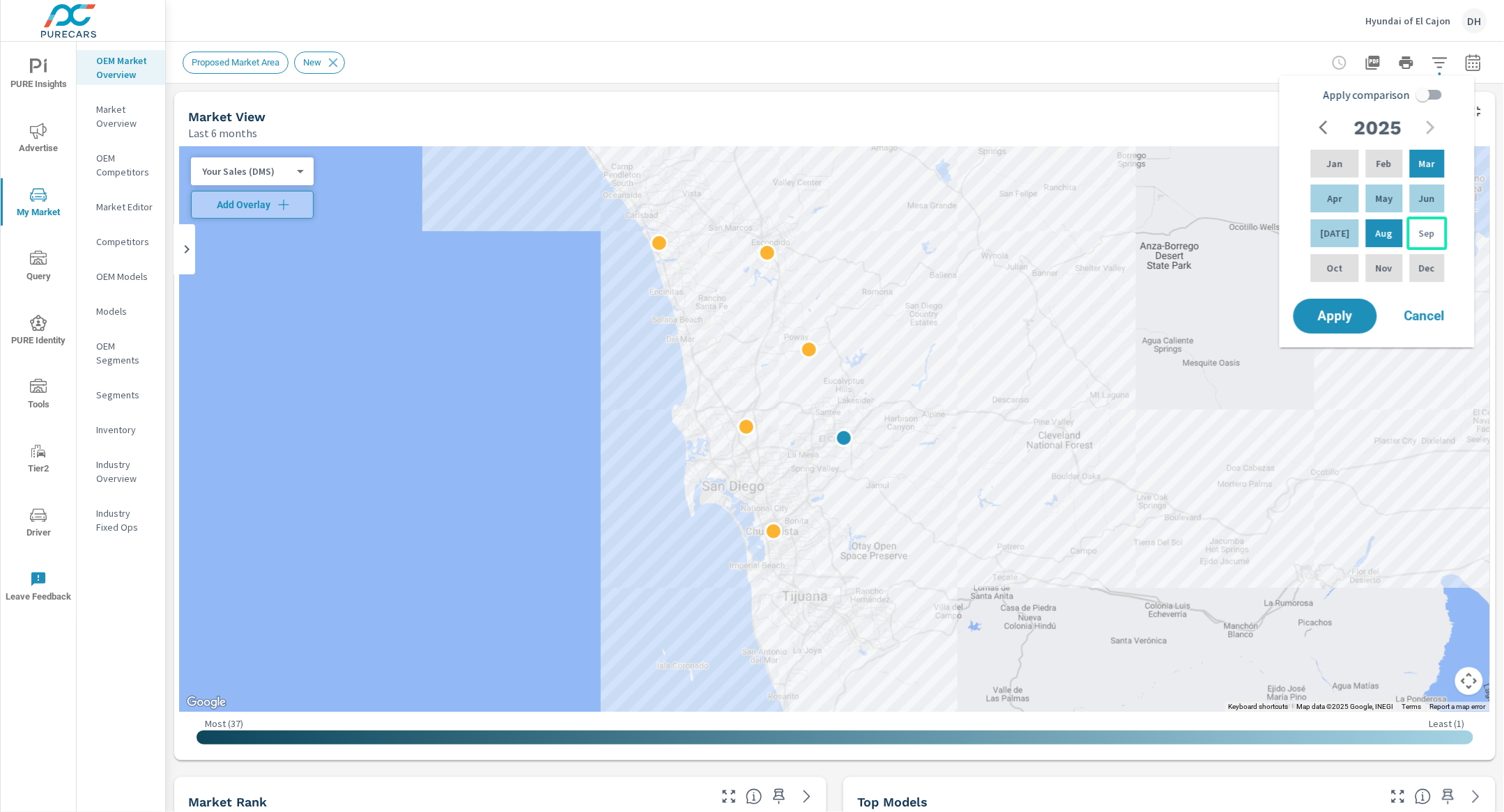
click at [904, 231] on div "Sep" at bounding box center [1427, 234] width 40 height 33
click at [904, 231] on p "Sep" at bounding box center [1427, 233] width 16 height 14
click at [904, 96] on input "Apply comparison" at bounding box center [1423, 94] width 79 height 26
checkbox input "true"
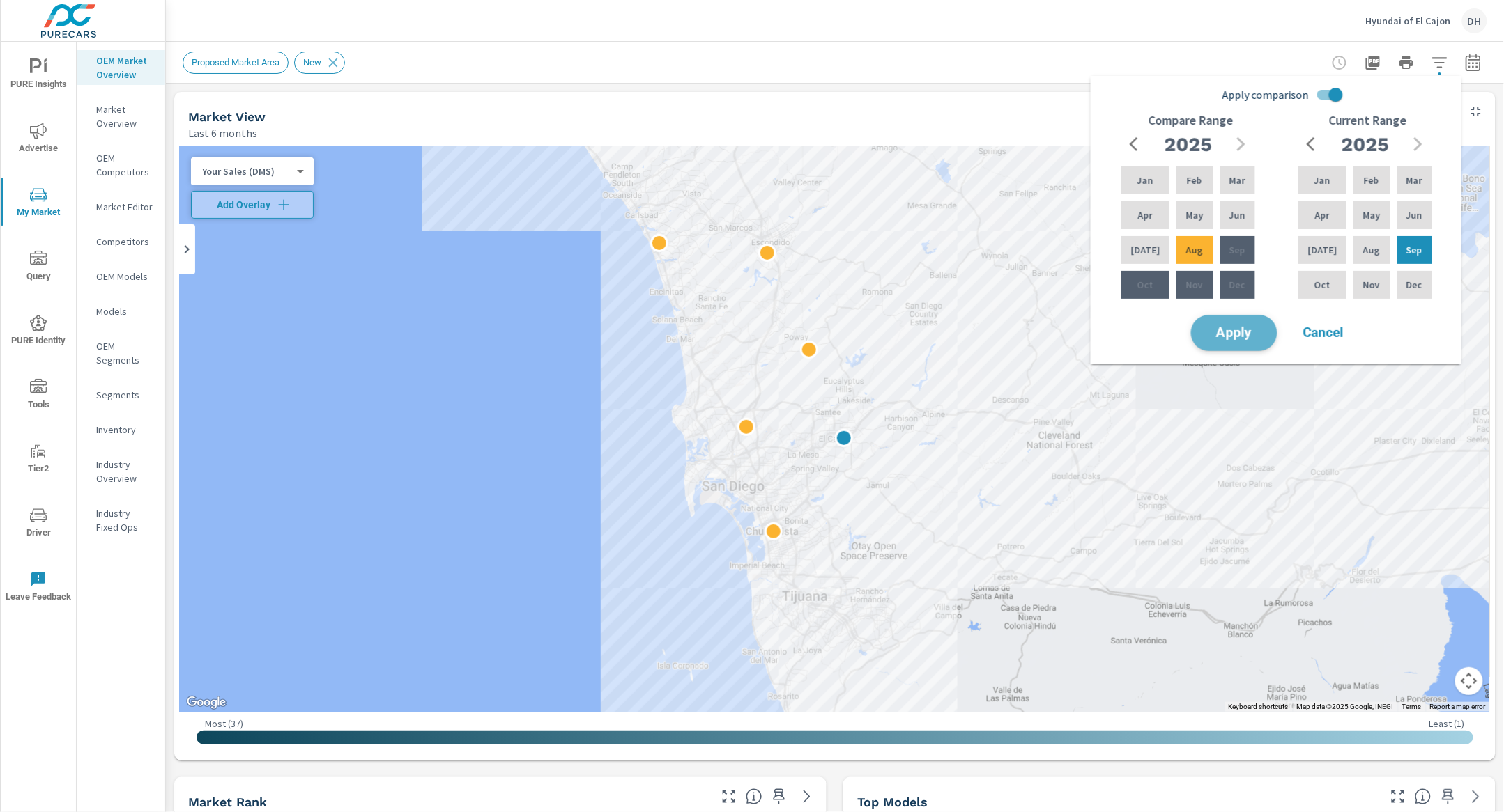
click at [904, 343] on button "Apply" at bounding box center [1234, 333] width 86 height 36
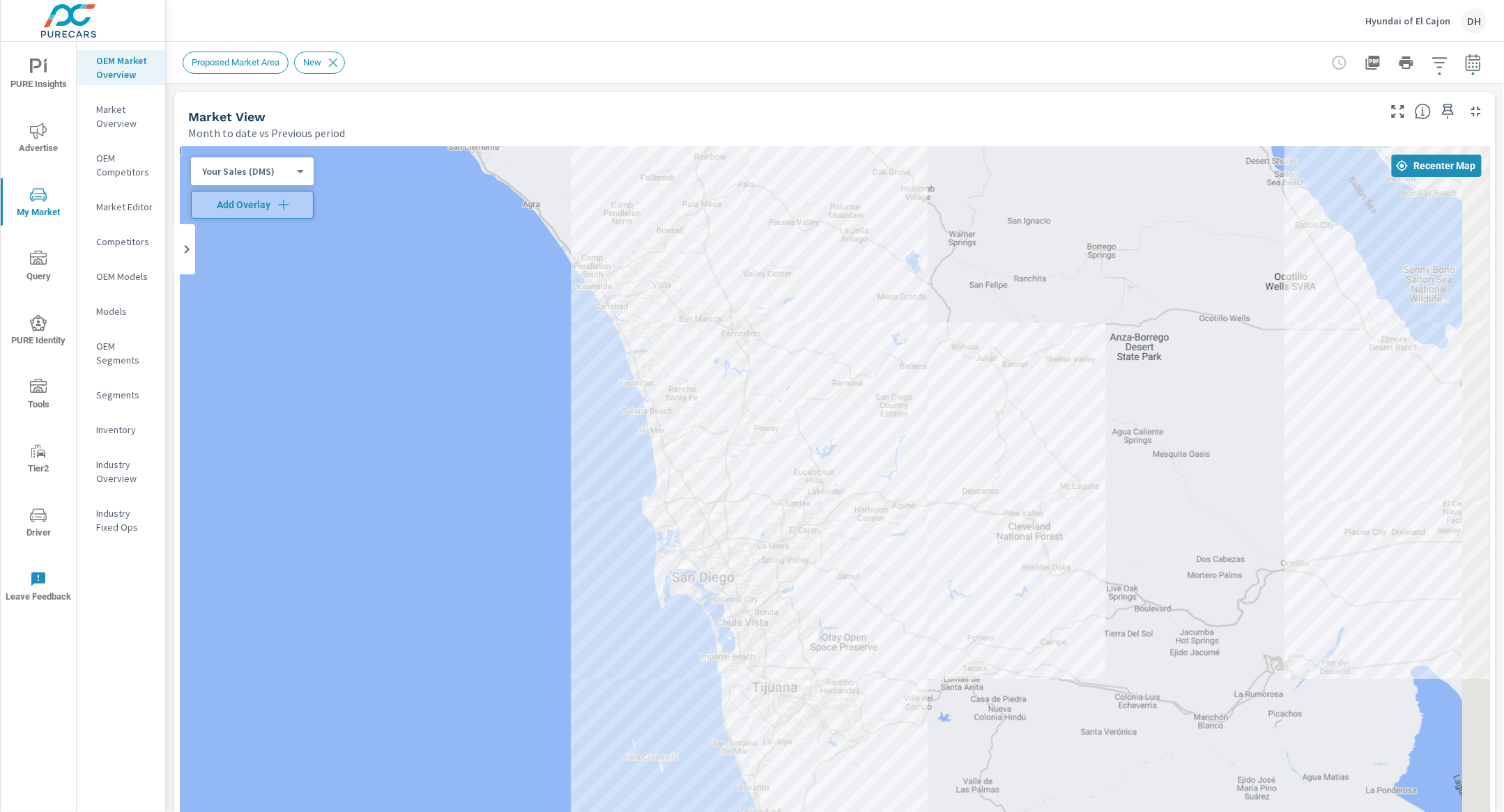
drag, startPoint x: 1321, startPoint y: 351, endPoint x: 1239, endPoint y: 330, distance: 84.6
click at [904, 329] on div at bounding box center [835, 534] width 1310 height 775
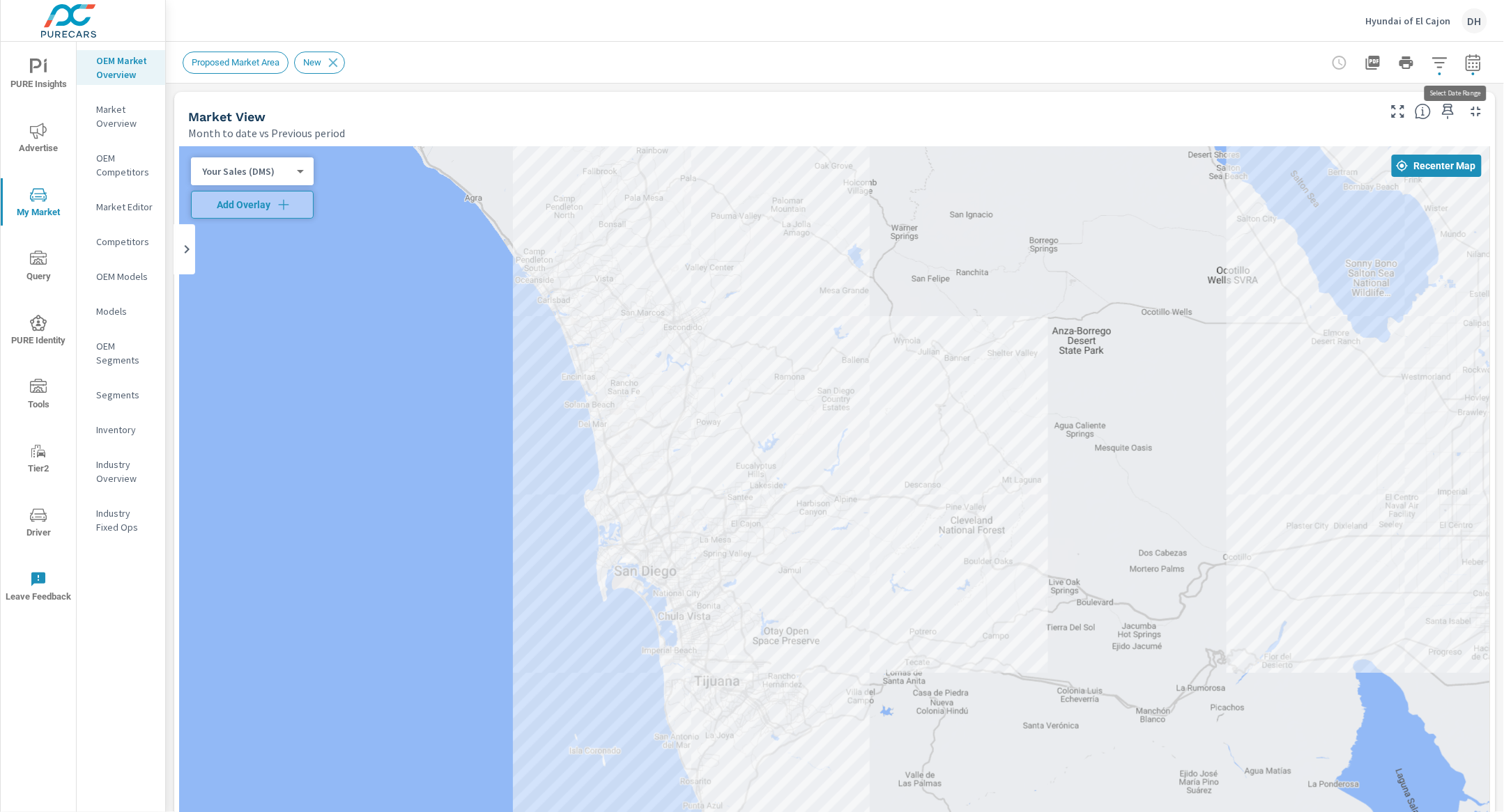
click at [904, 67] on icon "button" at bounding box center [1473, 63] width 17 height 17
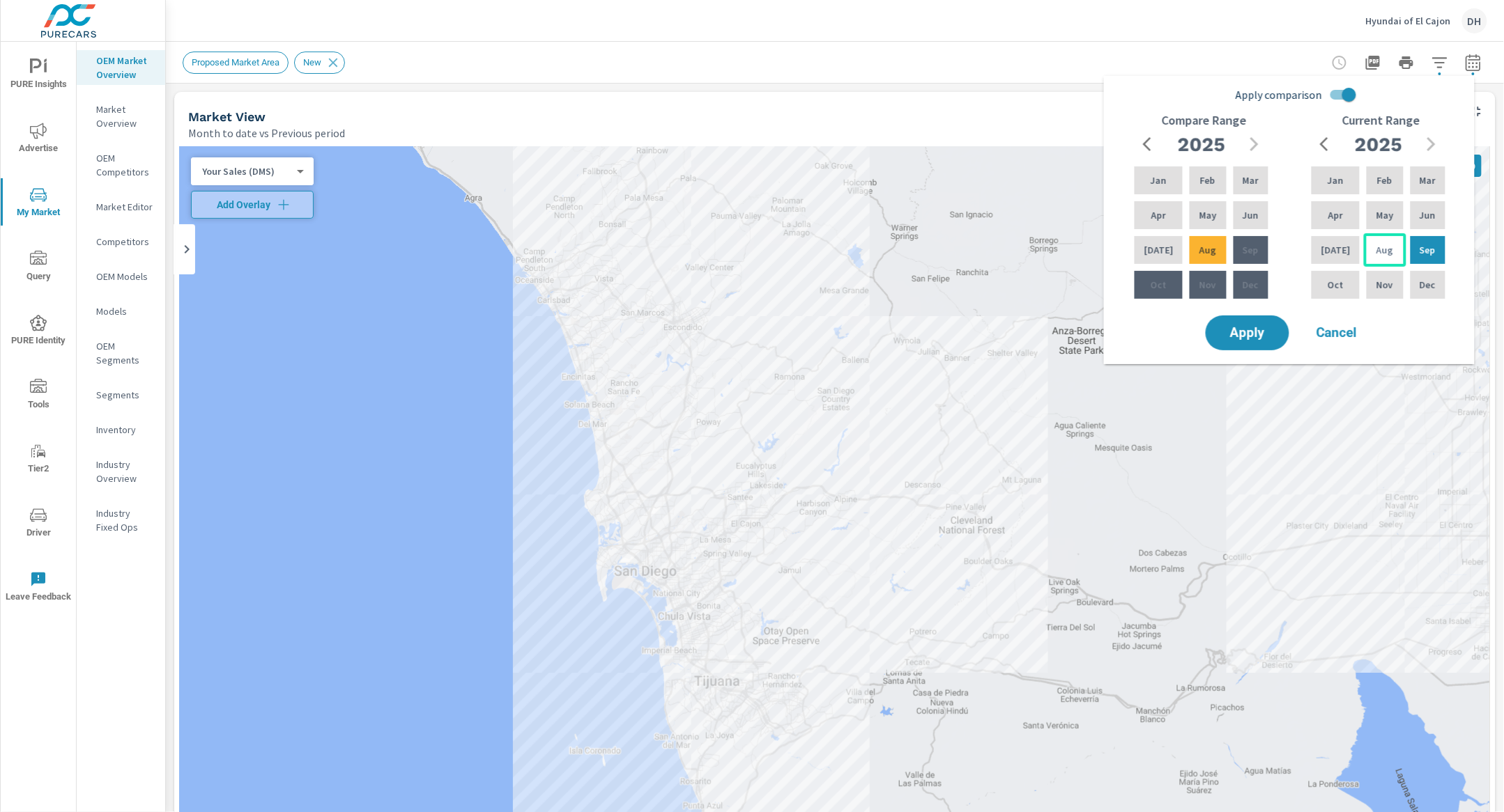
click at [904, 249] on p "Aug" at bounding box center [1385, 250] width 17 height 14
click at [904, 336] on span "Apply" at bounding box center [1248, 334] width 57 height 14
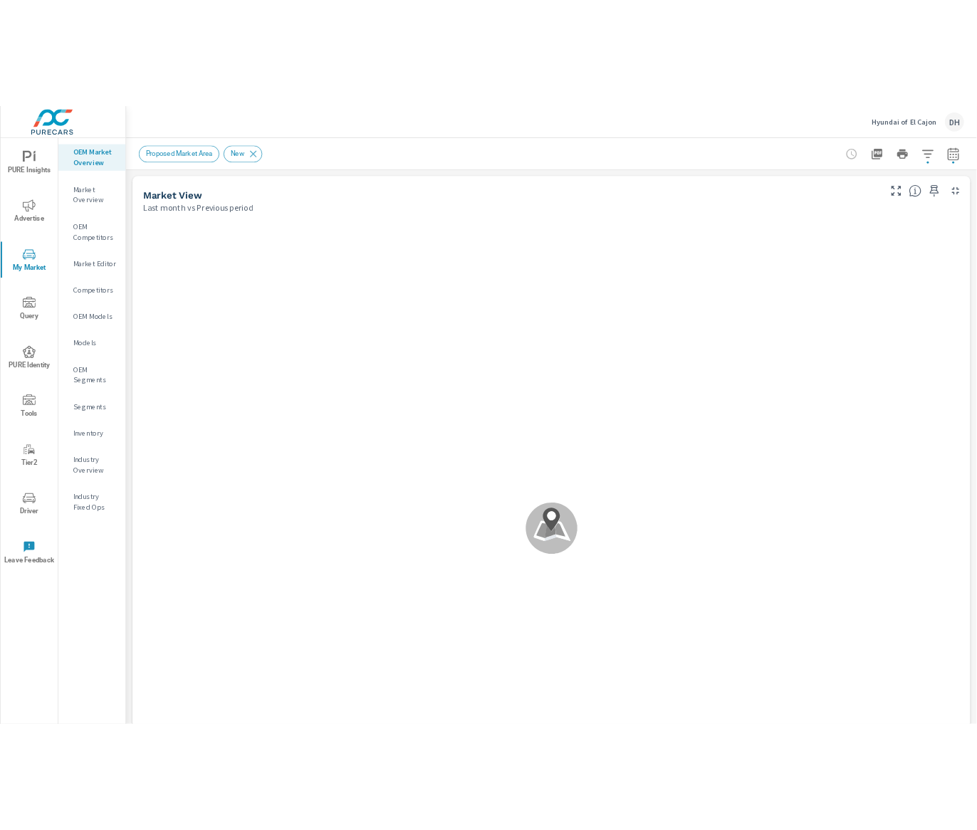
scroll to position [107, 0]
